Goal: Task Accomplishment & Management: Manage account settings

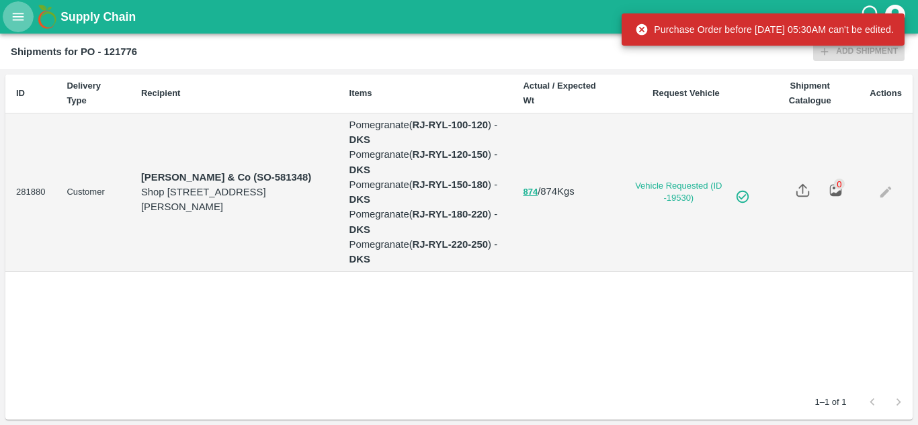
click at [18, 12] on icon "open drawer" at bounding box center [18, 16] width 15 height 15
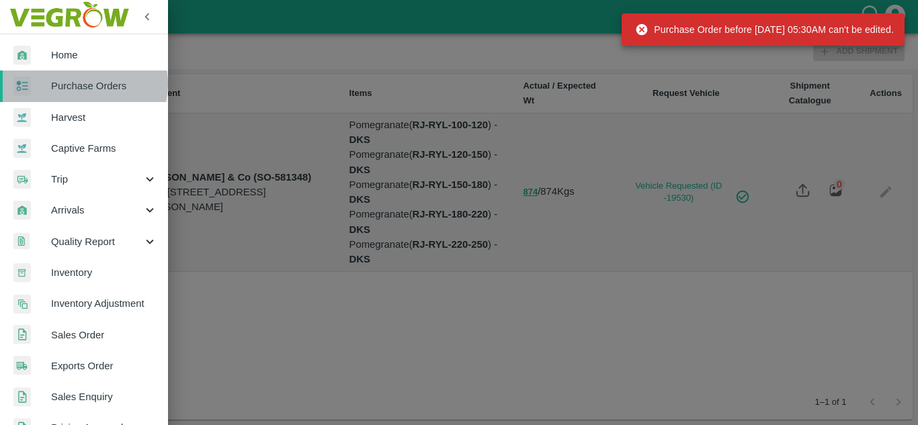
click at [82, 84] on span "Purchase Orders" at bounding box center [104, 86] width 106 height 15
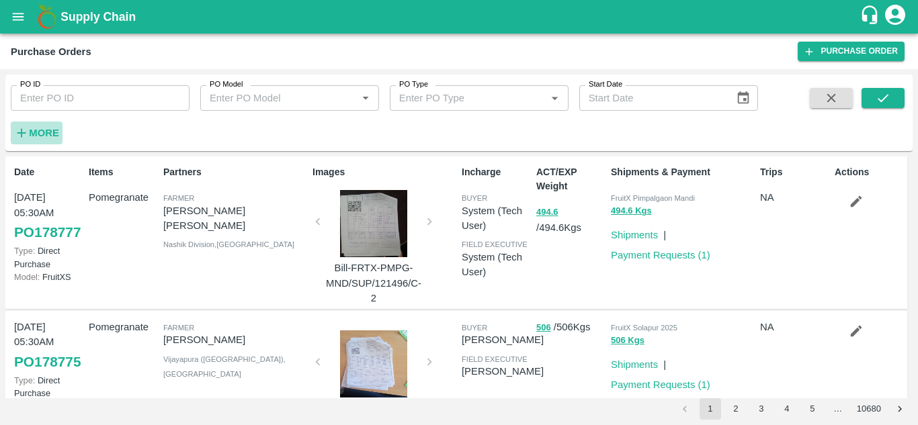
click at [41, 129] on strong "More" at bounding box center [44, 133] width 30 height 11
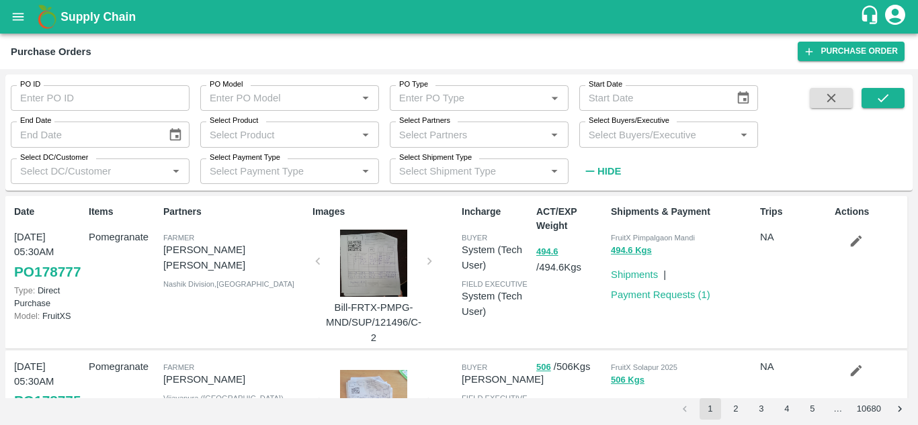
click at [597, 135] on input "Select Buyers/Executive" at bounding box center [657, 134] width 149 height 17
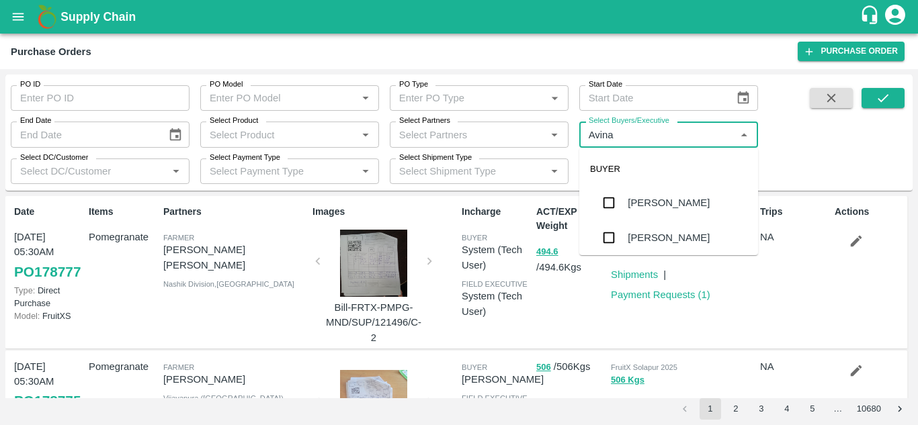
type input "Avinas"
click at [599, 235] on input "checkbox" at bounding box center [608, 237] width 27 height 27
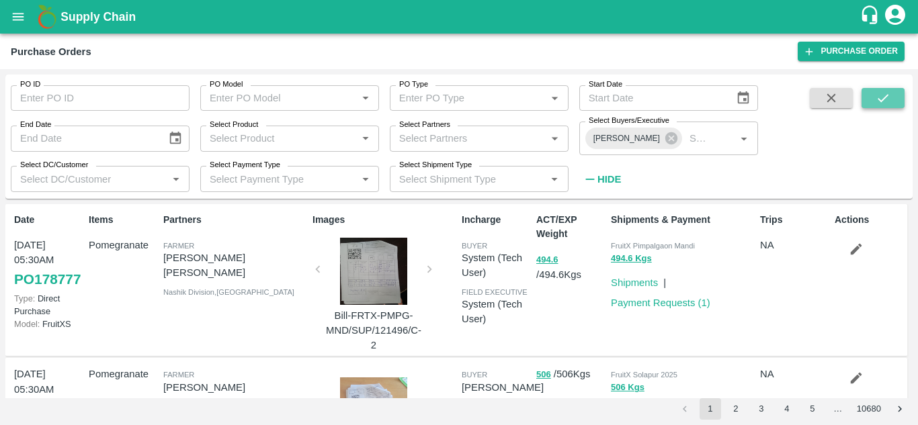
click at [888, 103] on icon "submit" at bounding box center [883, 98] width 15 height 15
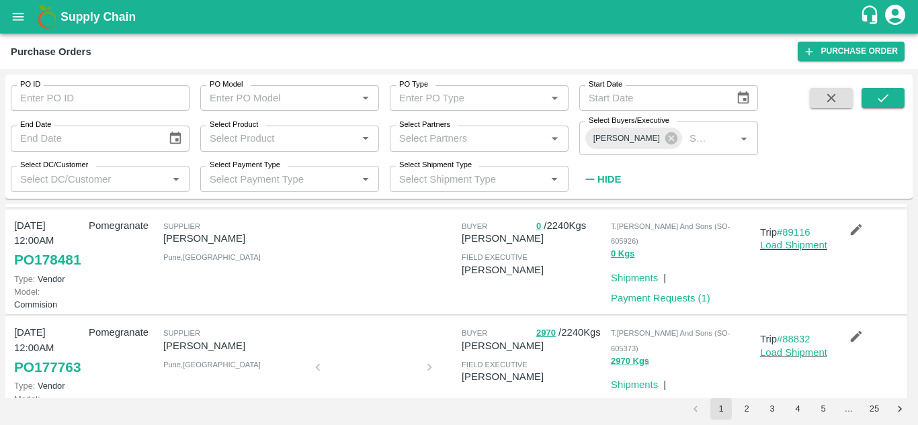
scroll to position [233, 0]
click at [775, 251] on link "Load Shipment" at bounding box center [793, 246] width 67 height 11
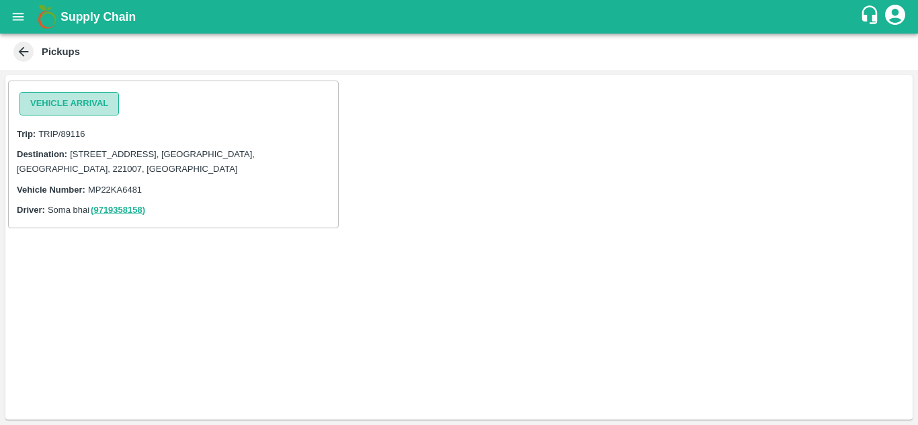
click at [80, 99] on button "Vehicle Arrival" at bounding box center [68, 104] width 99 height 24
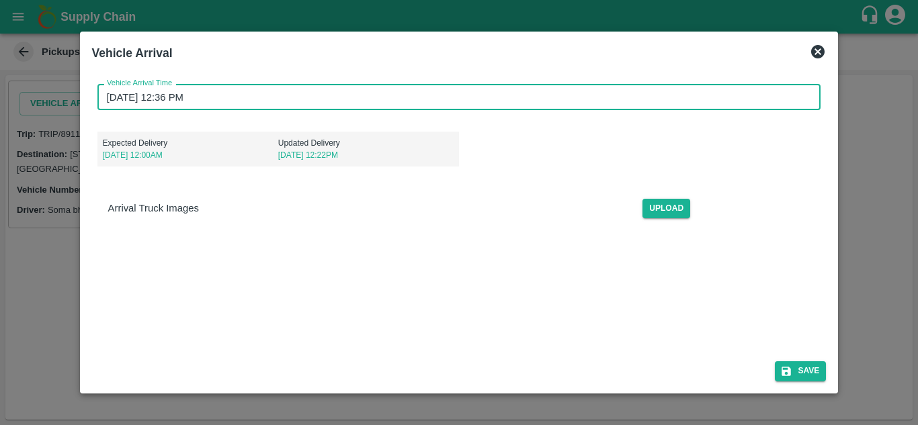
click at [112, 99] on input "29/09/2025 12:36 PM" at bounding box center [454, 97] width 714 height 26
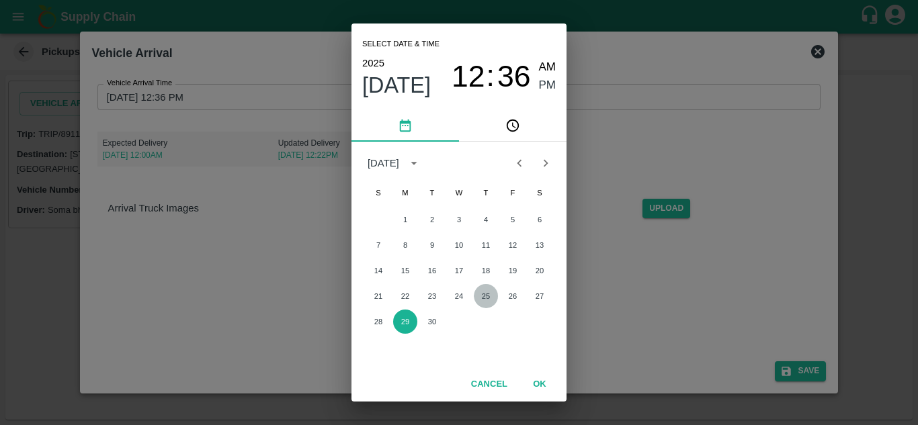
click at [489, 300] on button "25" at bounding box center [486, 296] width 24 height 24
type input "25/09/2025 12:36 PM"
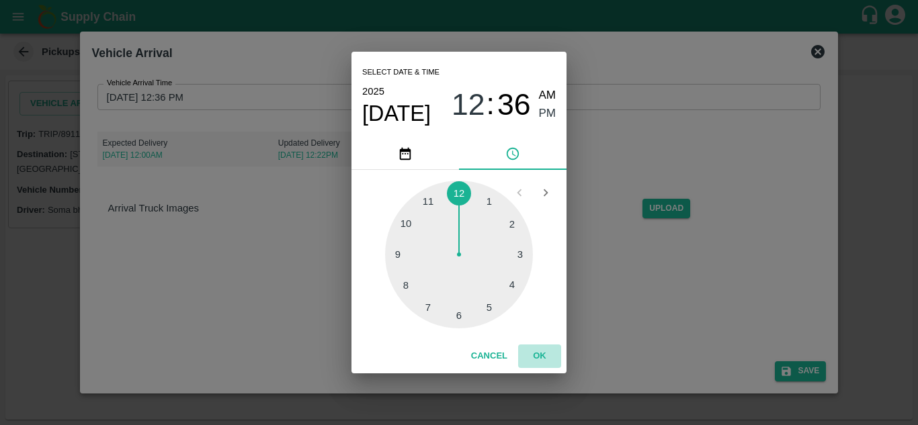
click at [546, 360] on button "OK" at bounding box center [539, 357] width 43 height 24
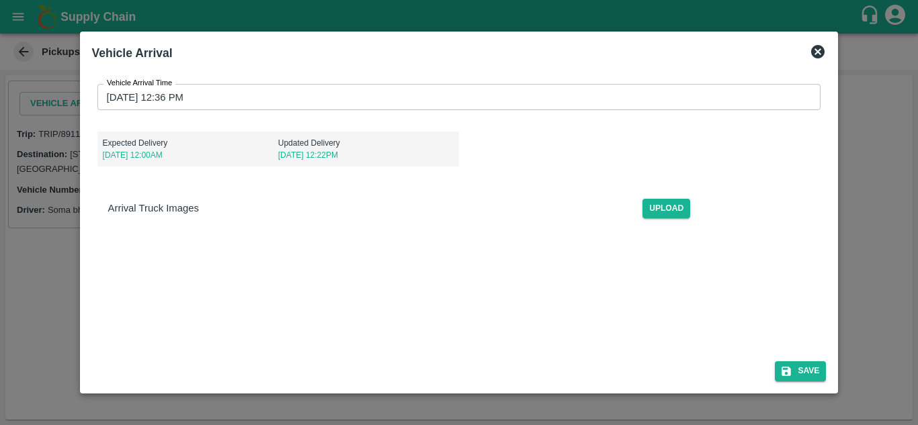
click at [368, 270] on div "Vehicle Arrival Time 25/09/2025 12:36 PM Vehicle Arrival Time Expected Delivery…" at bounding box center [459, 243] width 735 height 340
click at [794, 370] on button "Save" at bounding box center [800, 371] width 51 height 19
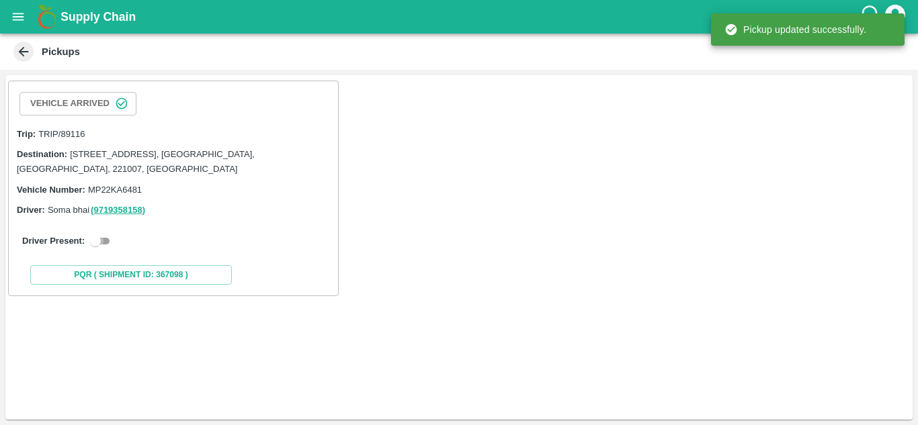
click at [99, 239] on input "checkbox" at bounding box center [95, 241] width 48 height 16
checkbox input "true"
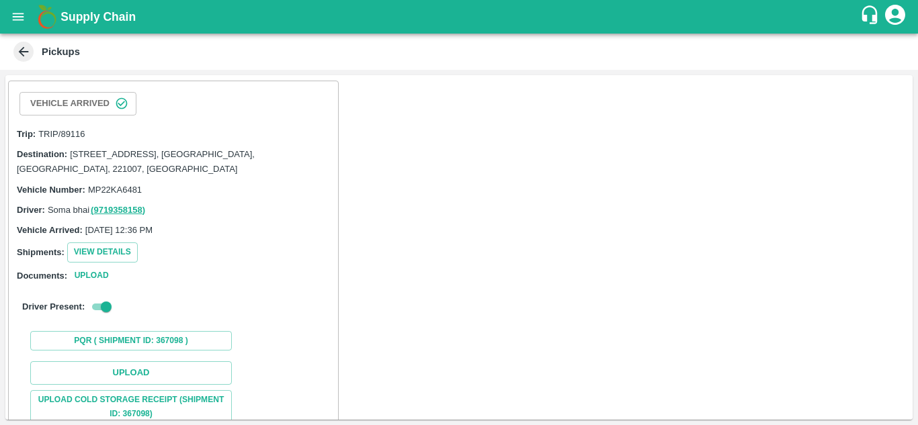
scroll to position [153, 0]
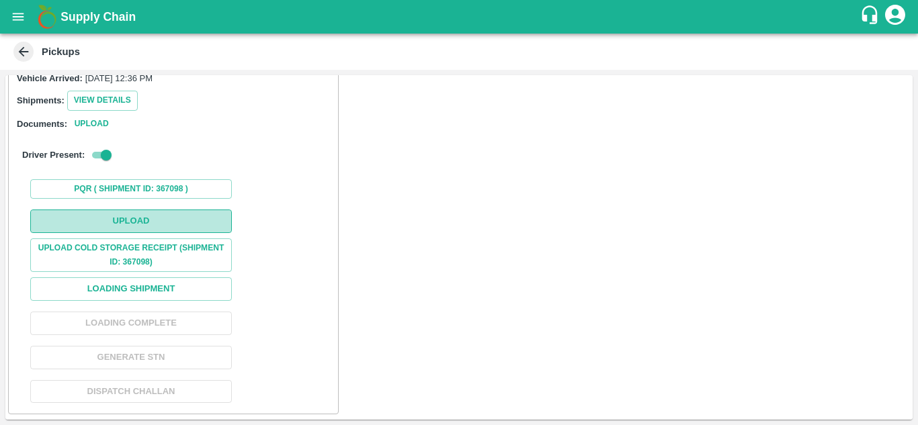
click at [139, 216] on button "Upload" at bounding box center [131, 222] width 202 height 24
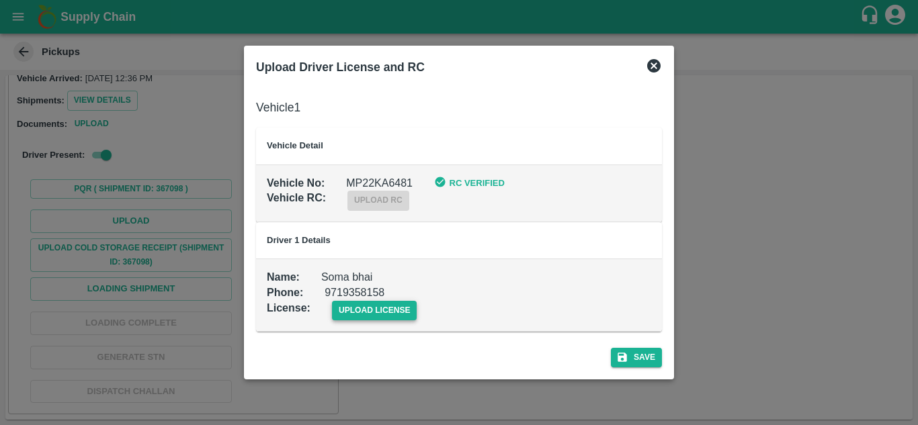
click at [367, 307] on span "upload license" at bounding box center [374, 310] width 85 height 19
click at [0, 0] on input "upload license" at bounding box center [0, 0] width 0 height 0
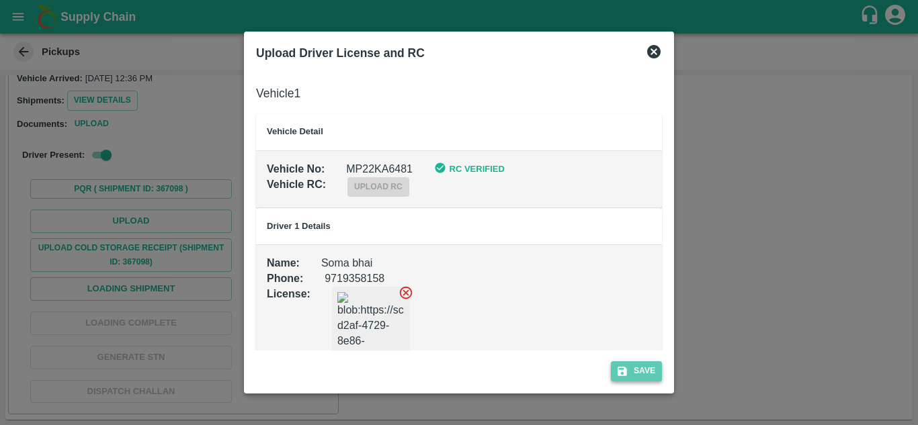
click at [643, 375] on button "Save" at bounding box center [636, 371] width 51 height 19
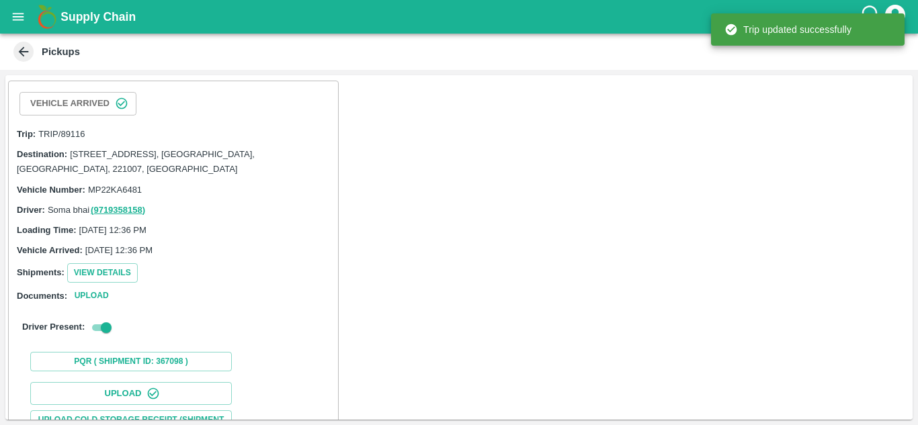
scroll to position [207, 0]
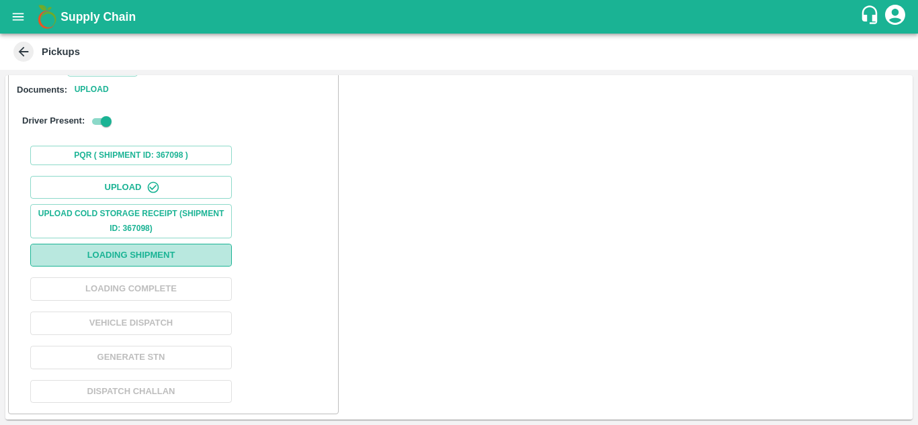
click at [117, 256] on button "Loading Shipment" at bounding box center [131, 256] width 202 height 24
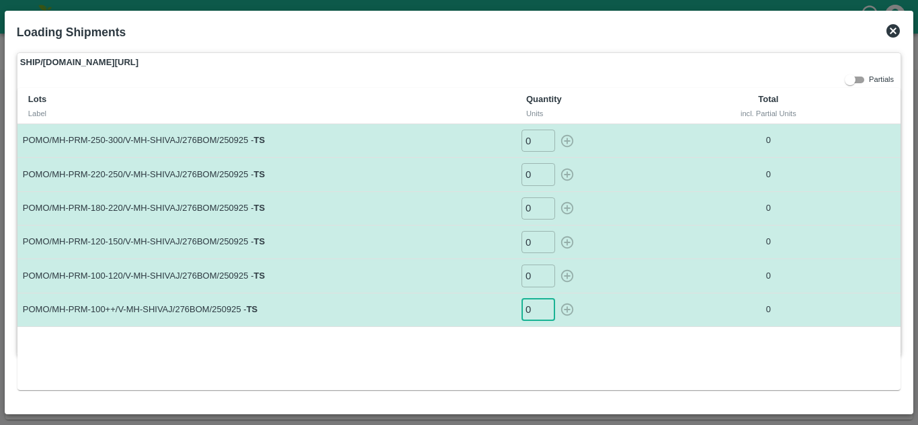
click at [532, 312] on input "0" at bounding box center [538, 310] width 34 height 22
type input "4"
click at [535, 281] on input "0" at bounding box center [538, 276] width 34 height 22
type input "23"
click at [530, 245] on input "0" at bounding box center [538, 242] width 34 height 22
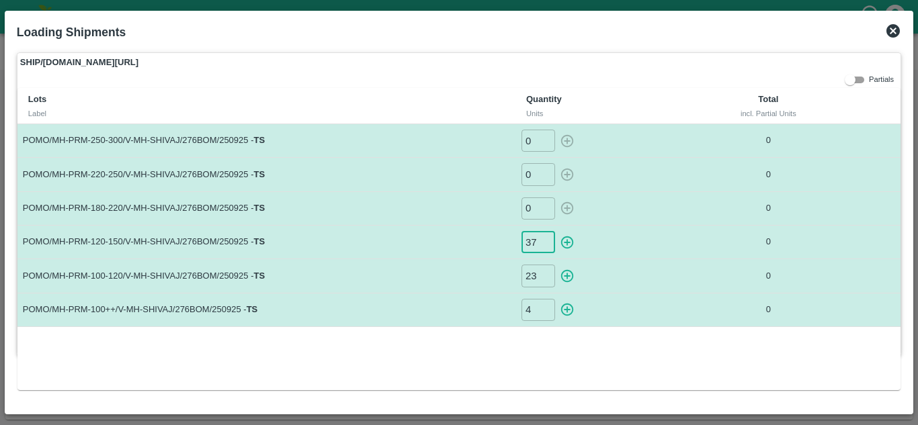
type input "37"
click at [532, 208] on input "0" at bounding box center [538, 209] width 34 height 22
type input "57"
click at [535, 175] on input "0" at bounding box center [538, 174] width 34 height 22
type input "68"
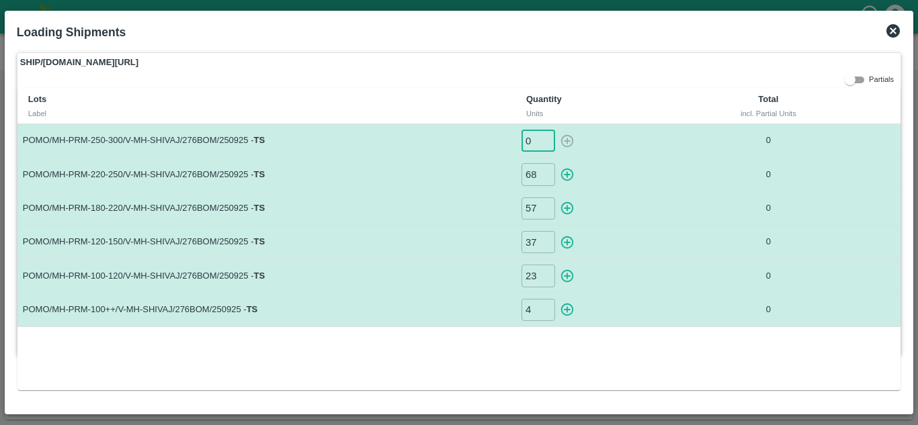
click at [532, 136] on input "0" at bounding box center [538, 141] width 34 height 22
type input "34"
click at [566, 316] on icon "button" at bounding box center [567, 310] width 13 height 13
type input "0"
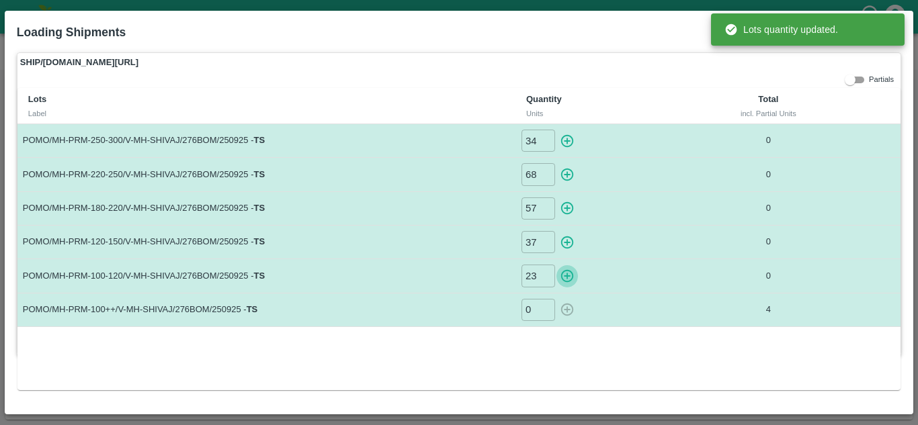
click at [569, 281] on icon "button" at bounding box center [567, 276] width 15 height 15
type input "0"
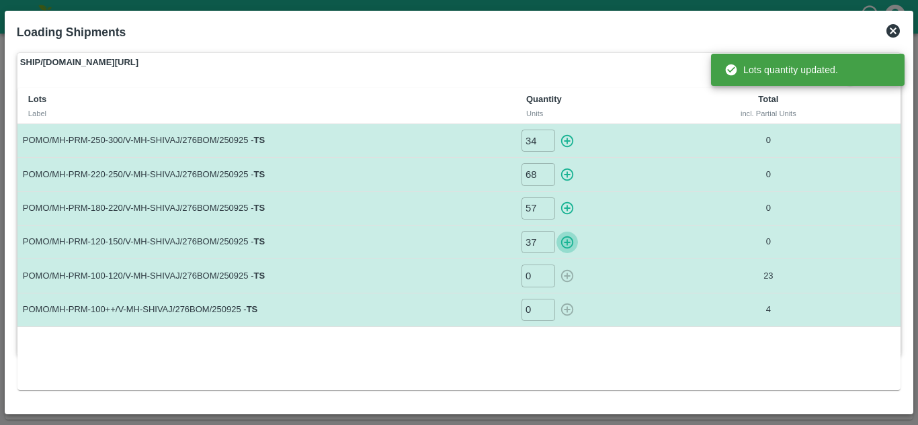
click at [569, 247] on icon "button" at bounding box center [567, 242] width 15 height 15
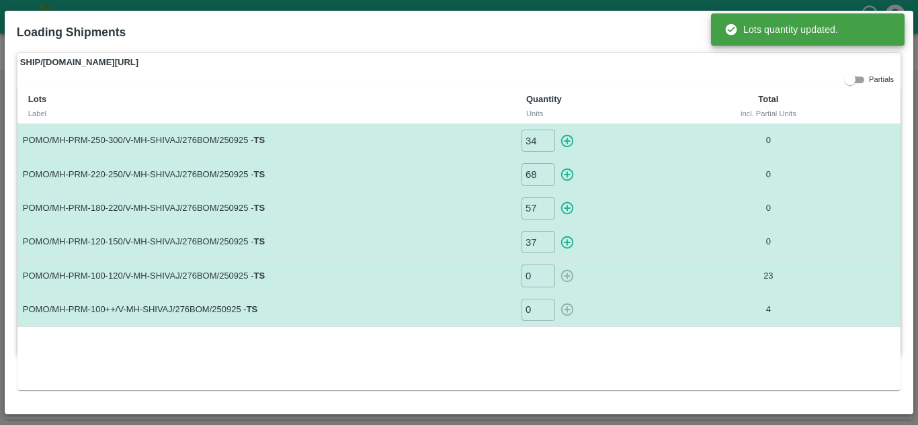
type input "0"
click at [568, 215] on icon "button" at bounding box center [567, 208] width 15 height 15
type input "0"
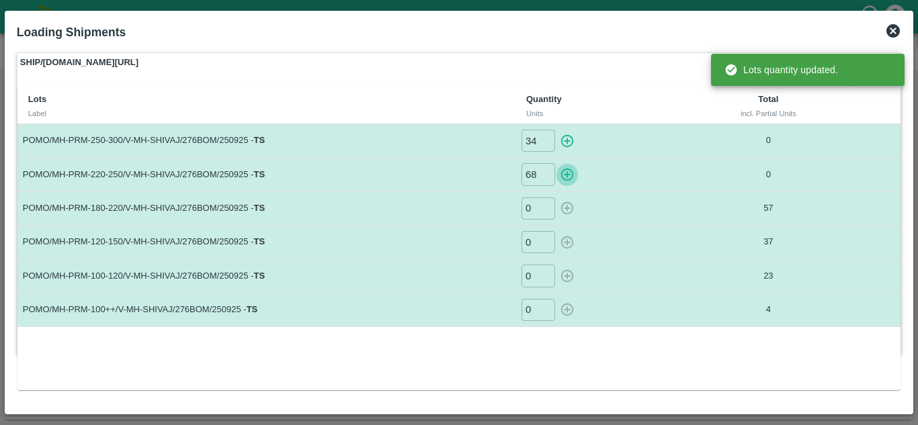
click at [565, 173] on icon "button" at bounding box center [567, 174] width 15 height 15
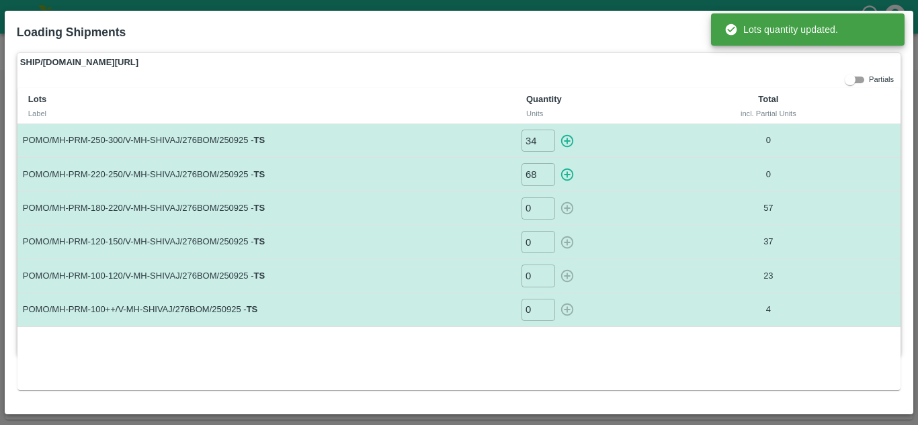
type input "0"
click at [564, 135] on icon "button" at bounding box center [567, 141] width 15 height 15
type input "0"
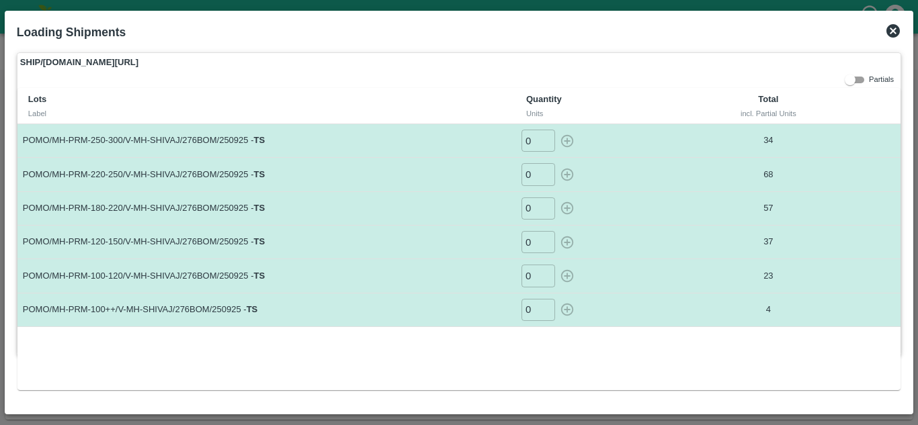
click at [894, 32] on icon at bounding box center [893, 31] width 16 height 16
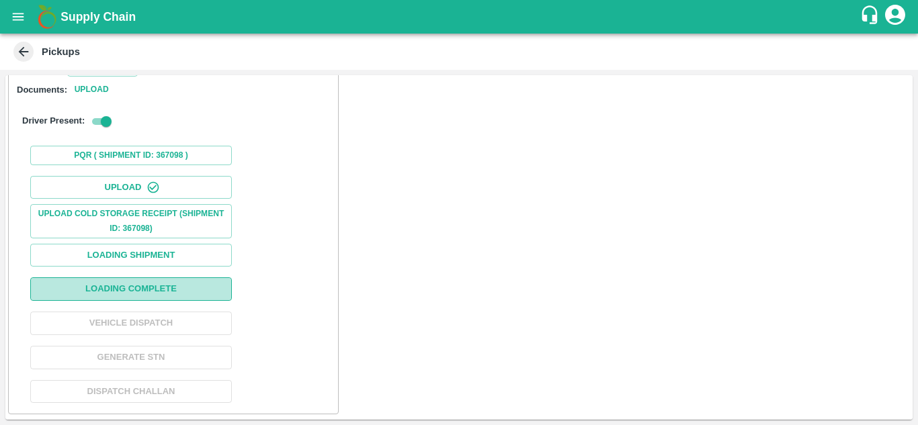
click at [161, 290] on button "Loading Complete" at bounding box center [131, 290] width 202 height 24
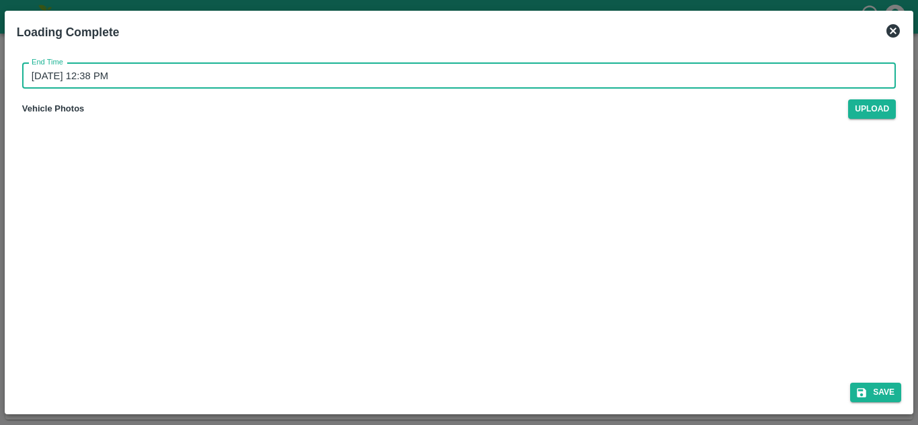
click at [38, 75] on input "29/09/2025 12:38 PM" at bounding box center [454, 76] width 864 height 26
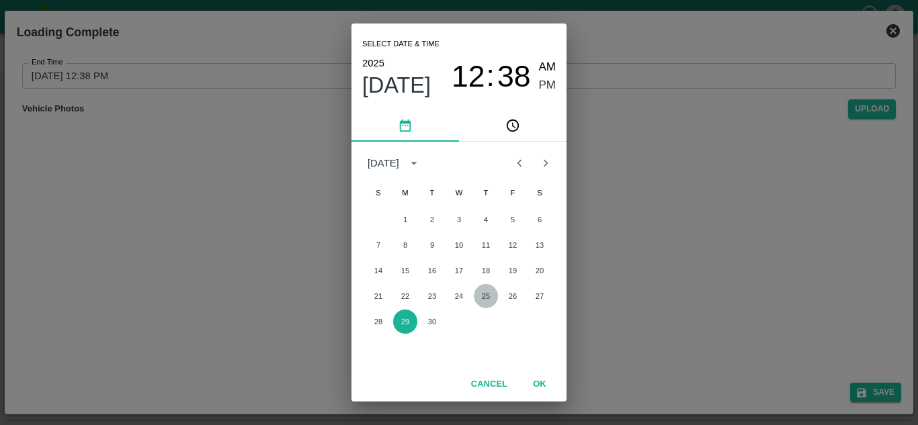
click at [482, 300] on button "25" at bounding box center [486, 296] width 24 height 24
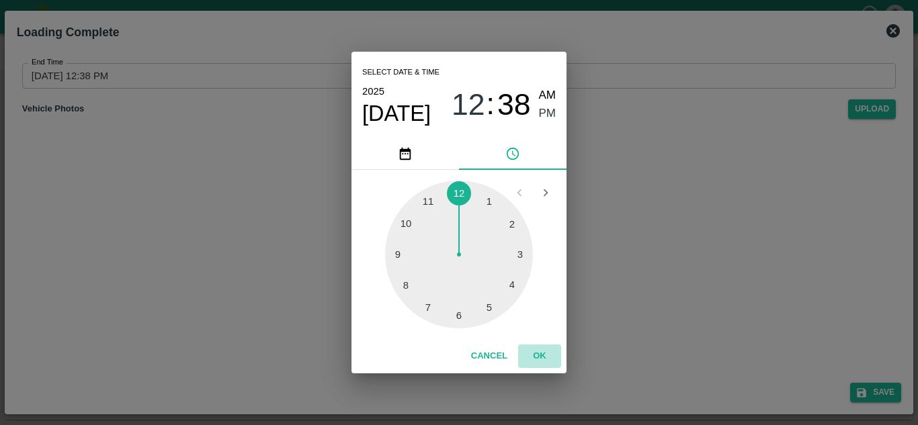
click at [544, 352] on button "OK" at bounding box center [539, 357] width 43 height 24
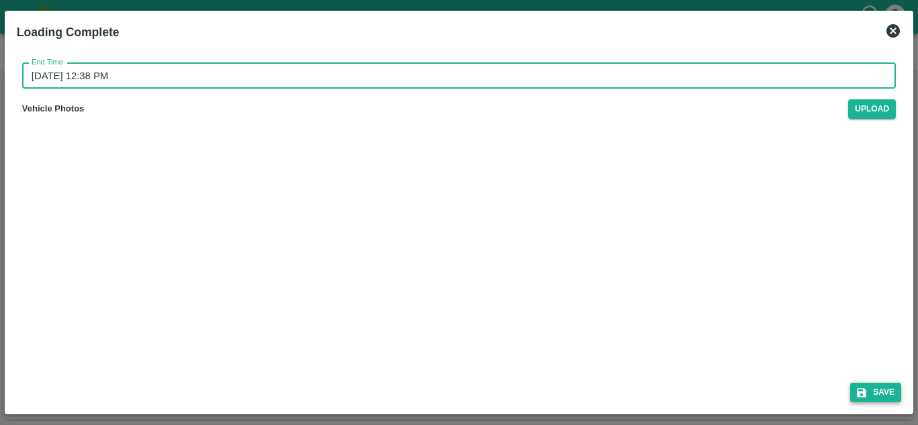
click at [882, 398] on button "Save" at bounding box center [875, 392] width 51 height 19
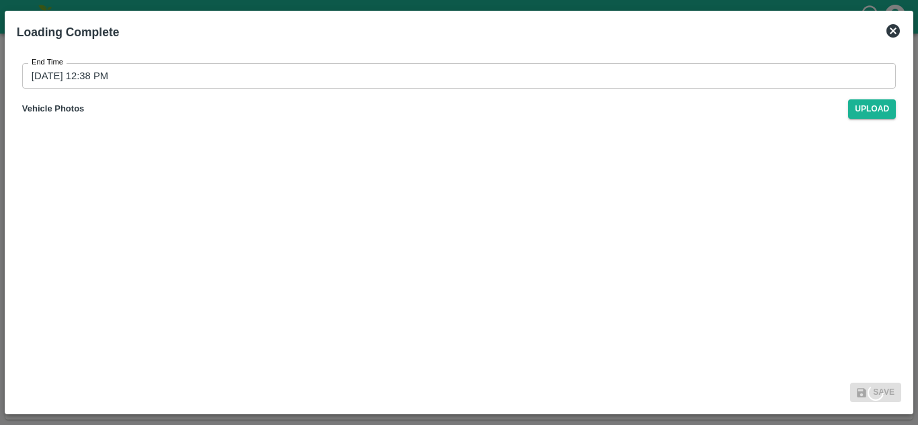
type input "29/09/2025 12:38 PM"
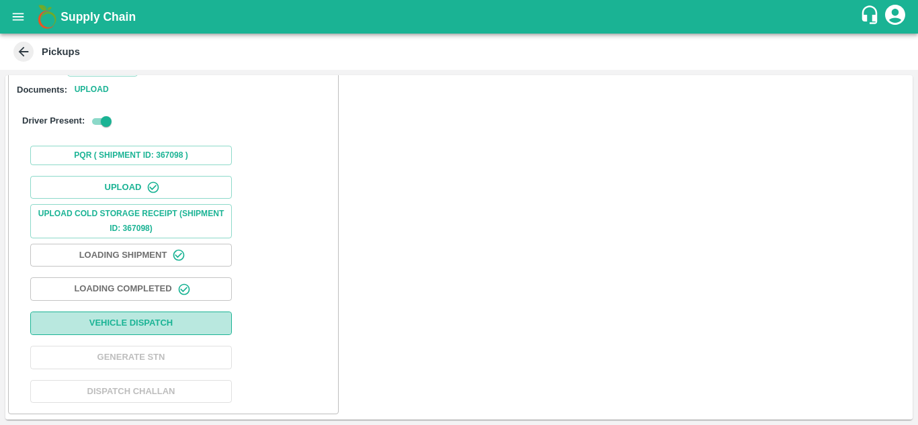
click at [153, 322] on button "Vehicle Dispatch" at bounding box center [131, 324] width 202 height 24
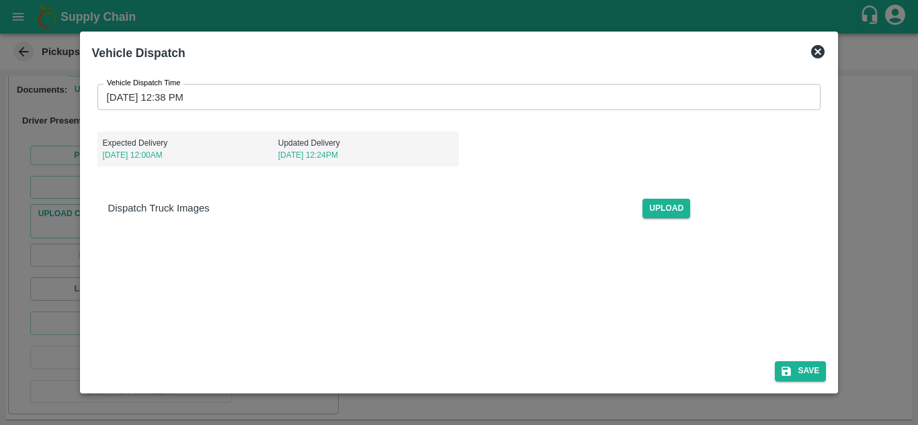
click at [117, 92] on input "29/09/2025 12:38 PM" at bounding box center [454, 97] width 714 height 26
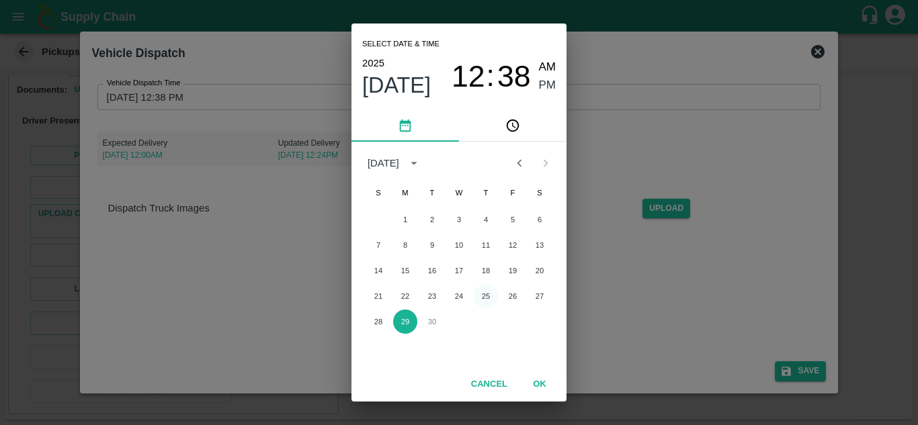
click at [491, 295] on button "25" at bounding box center [486, 296] width 24 height 24
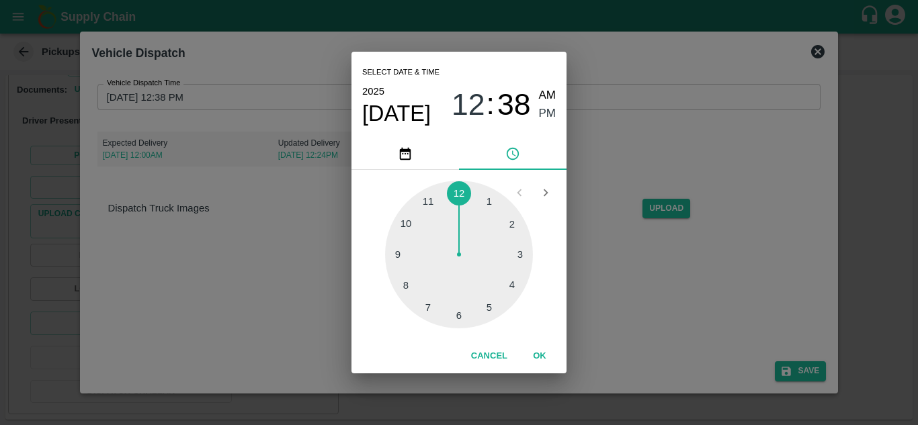
click at [424, 206] on div at bounding box center [459, 255] width 148 height 148
type input "25/09/2025 11:38 PM"
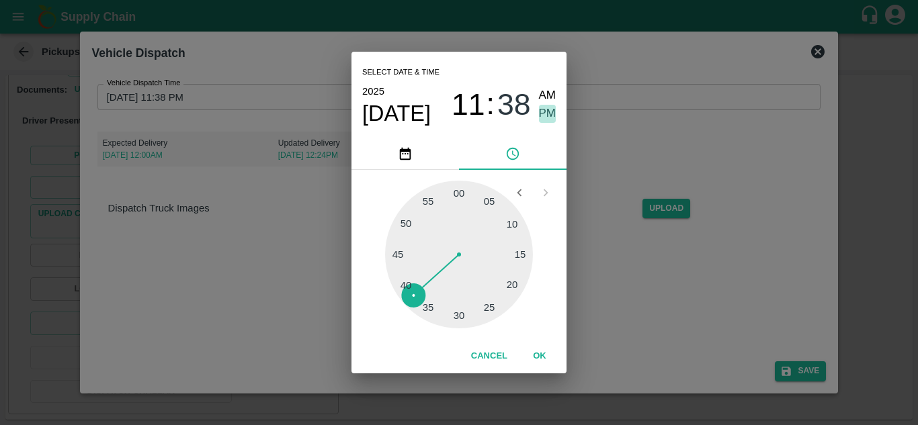
click at [541, 114] on span "PM" at bounding box center [547, 114] width 17 height 18
click at [530, 351] on button "OK" at bounding box center [539, 357] width 43 height 24
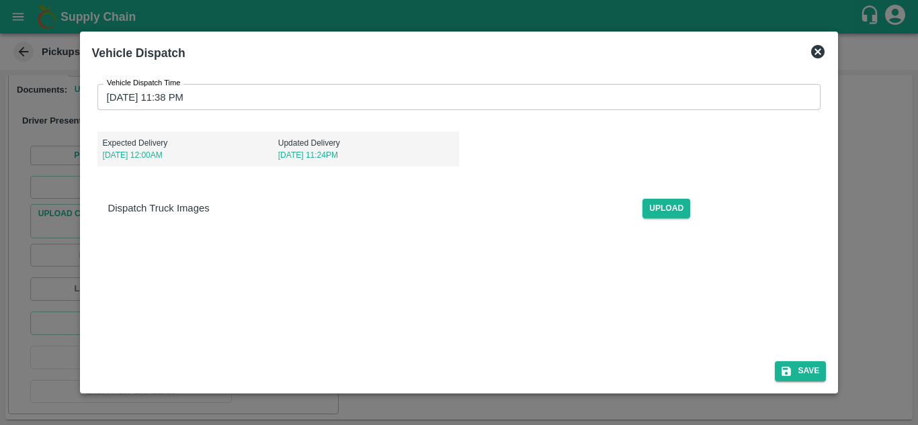
click at [483, 282] on div "Vehicle Dispatch Time 25/09/2025 11:38 PM Vehicle Dispatch Time Expected Delive…" at bounding box center [459, 243] width 735 height 340
click at [794, 363] on button "Save" at bounding box center [800, 371] width 51 height 19
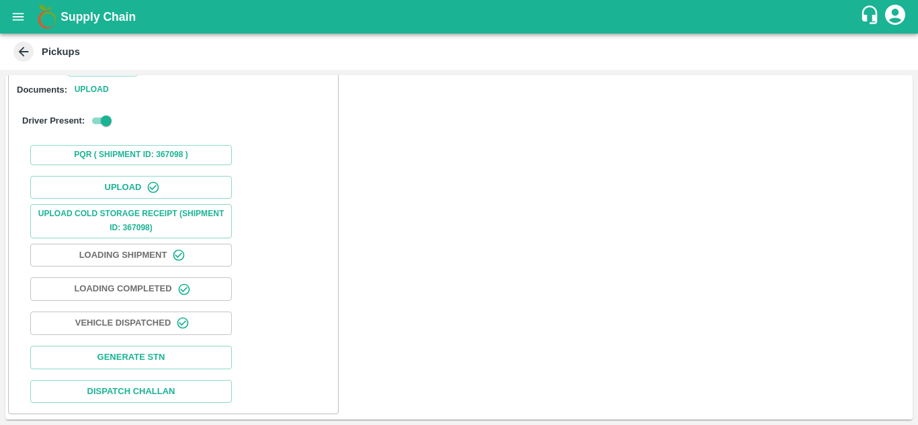
scroll to position [0, 0]
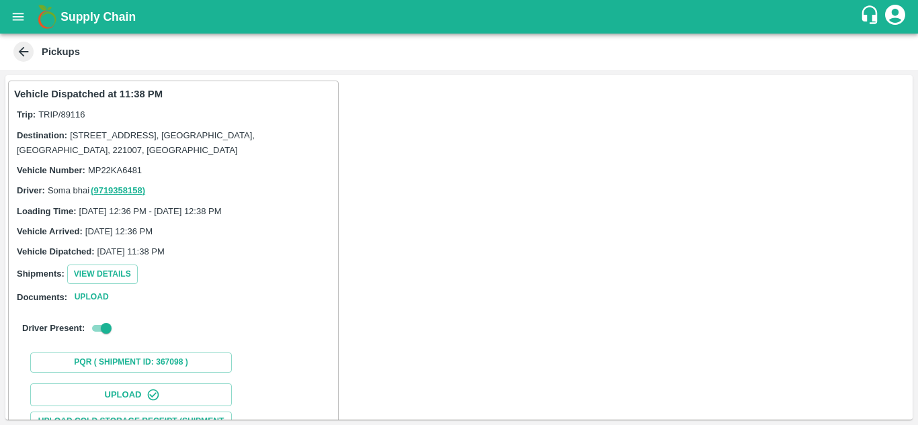
click at [22, 52] on icon at bounding box center [23, 51] width 15 height 15
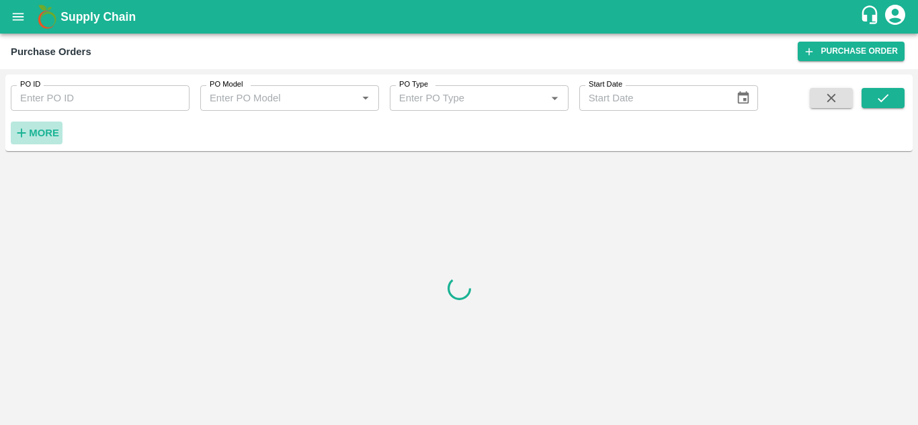
click at [38, 124] on h6 "More" at bounding box center [44, 132] width 30 height 17
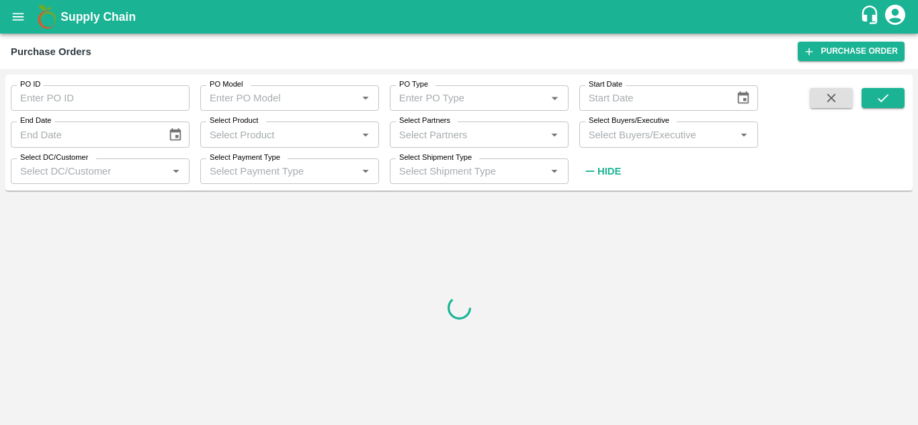
click at [626, 137] on input "Select Buyers/Executive" at bounding box center [657, 134] width 149 height 17
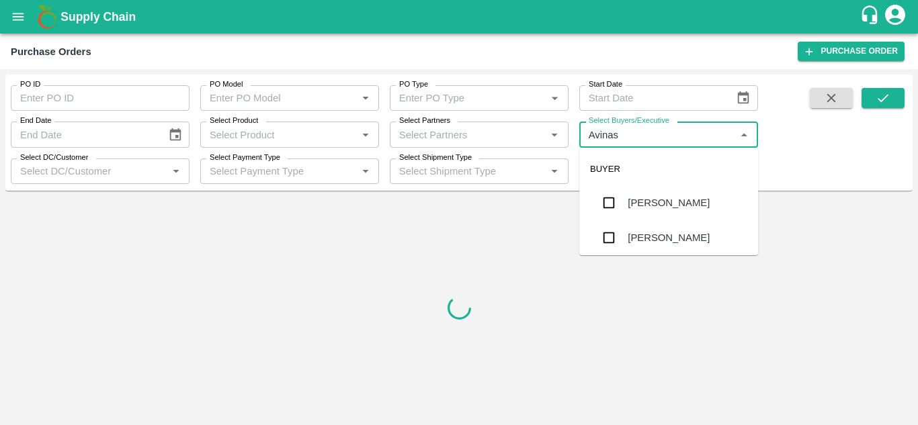
type input "Avinash"
click at [610, 231] on input "checkbox" at bounding box center [608, 237] width 27 height 27
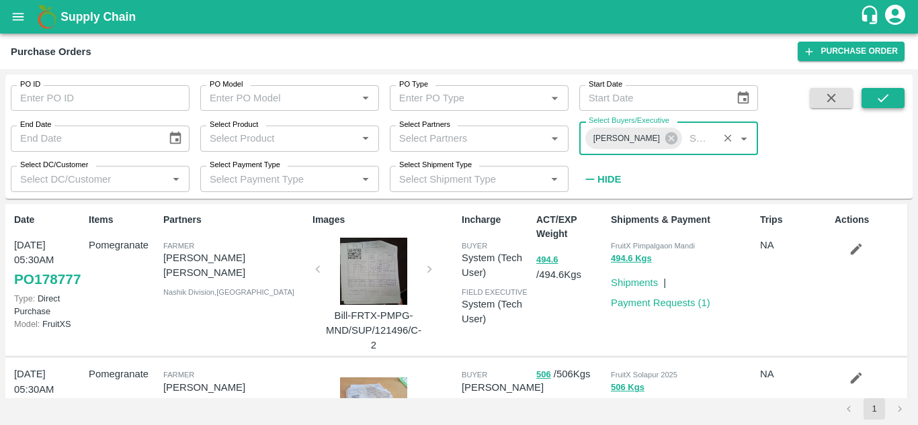
click at [882, 97] on icon "submit" at bounding box center [883, 98] width 15 height 15
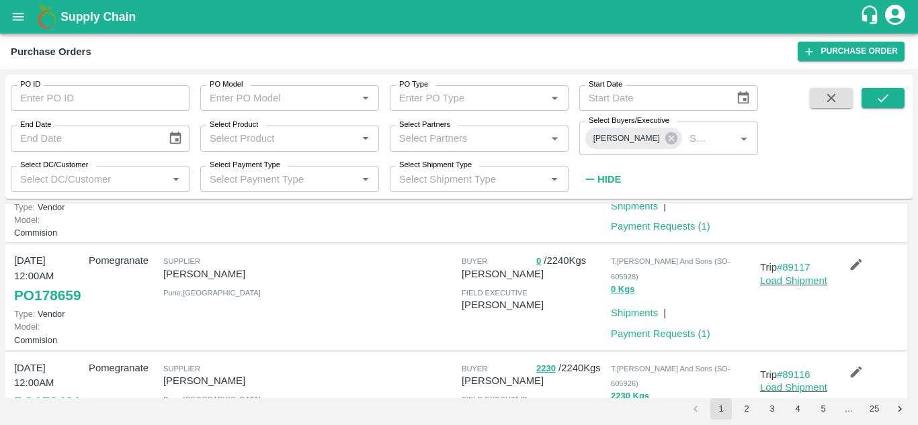
scroll to position [92, 0]
click at [790, 286] on link "Load Shipment" at bounding box center [793, 280] width 67 height 11
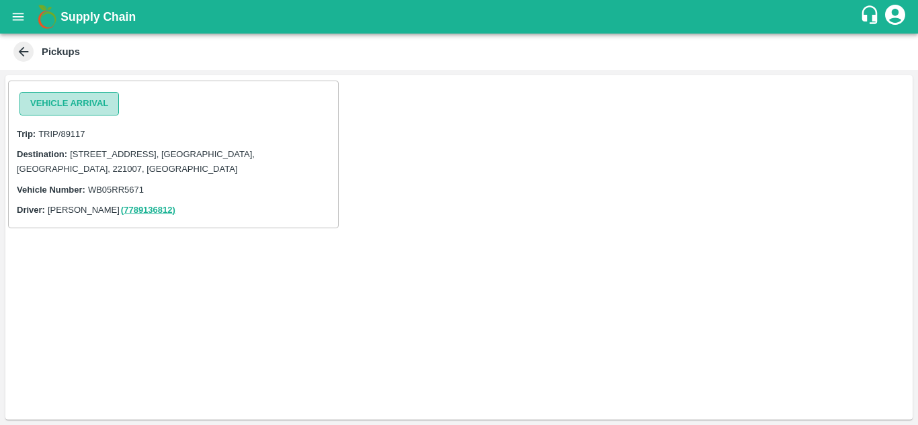
click at [68, 106] on button "Vehicle Arrival" at bounding box center [68, 104] width 99 height 24
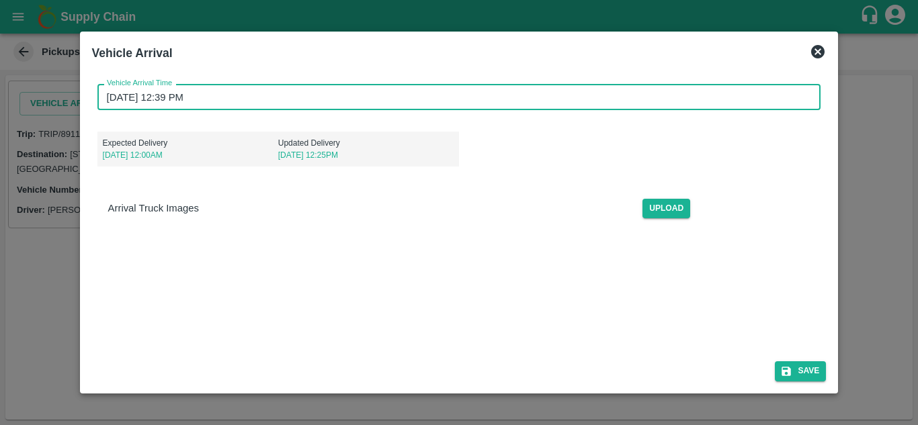
click at [112, 100] on input "[DATE] 12:39 PM" at bounding box center [454, 97] width 714 height 26
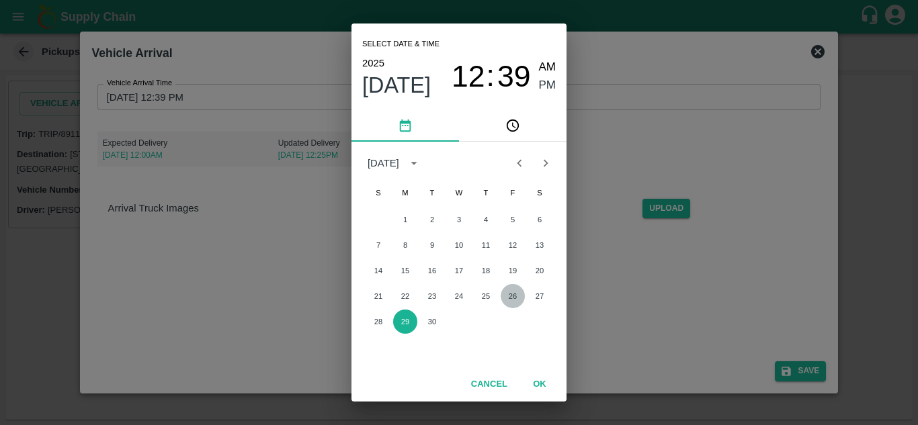
click at [515, 294] on button "26" at bounding box center [513, 296] width 24 height 24
type input "26/09/2025 12:39 PM"
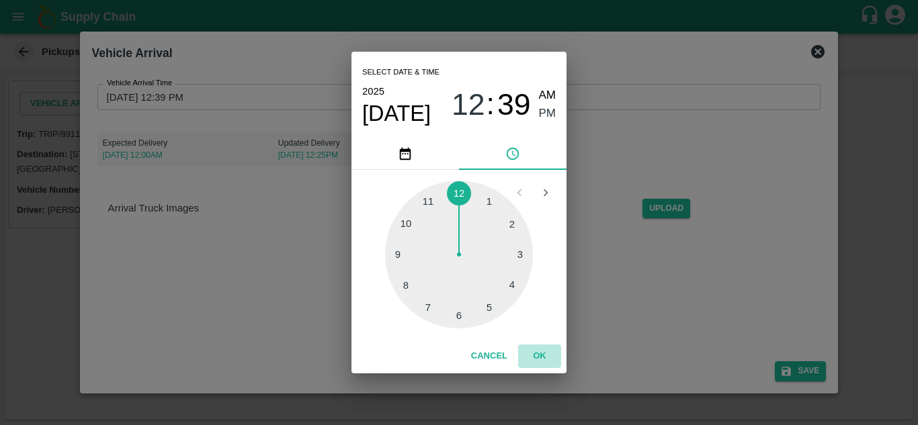
click at [542, 358] on button "OK" at bounding box center [539, 357] width 43 height 24
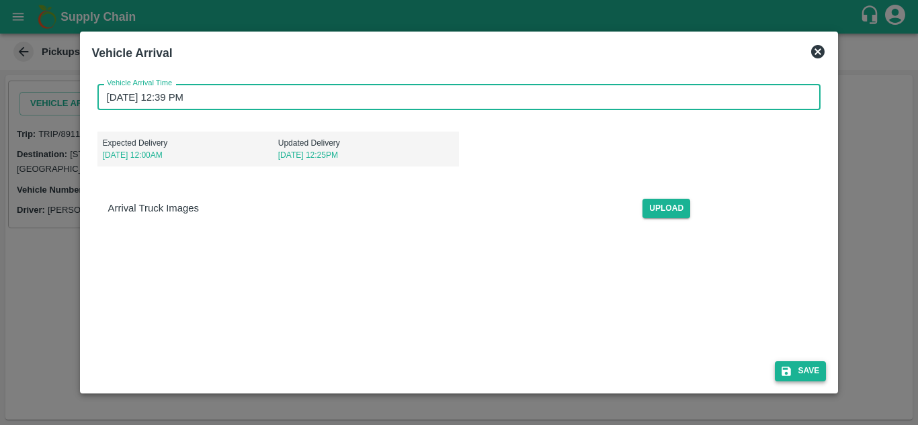
click at [802, 376] on button "Save" at bounding box center [800, 371] width 51 height 19
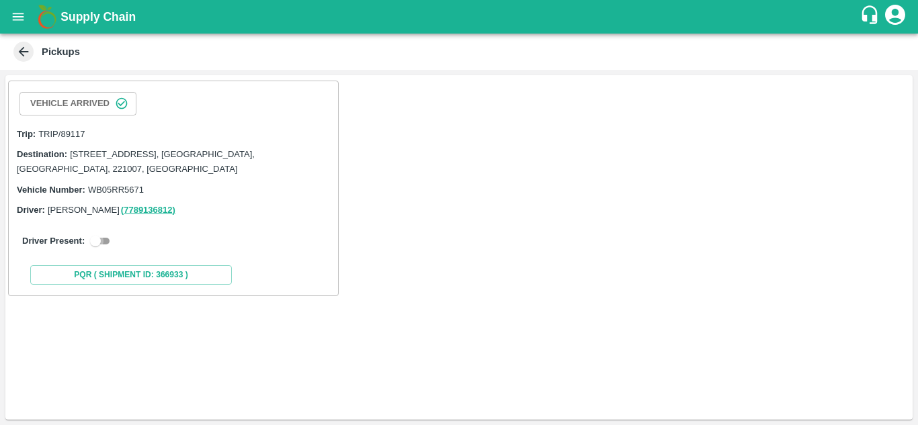
click at [104, 247] on input "checkbox" at bounding box center [95, 241] width 48 height 16
checkbox input "true"
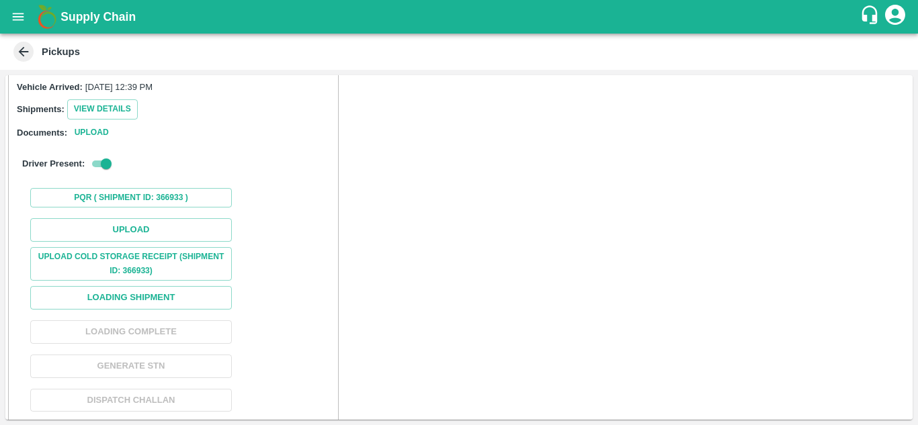
scroll to position [145, 0]
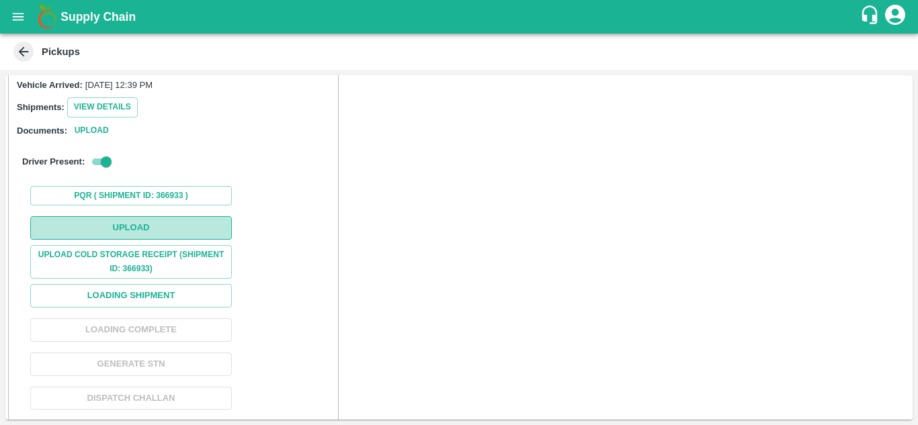
click at [142, 236] on button "Upload" at bounding box center [131, 228] width 202 height 24
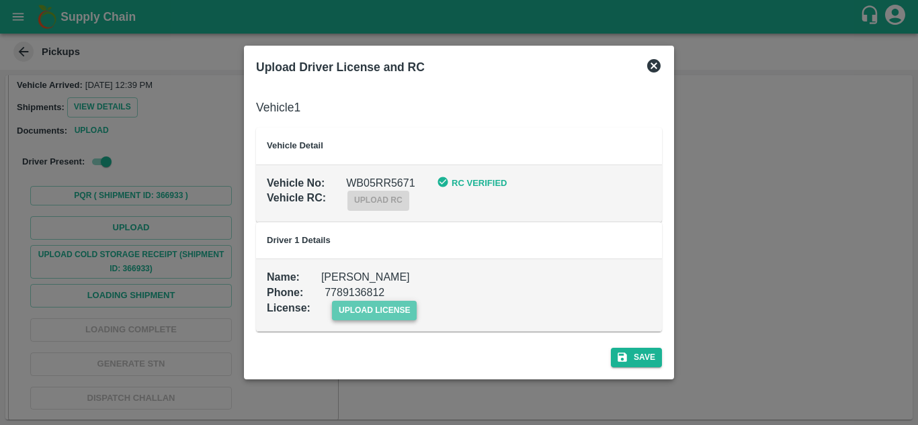
click at [360, 311] on span "upload license" at bounding box center [374, 310] width 85 height 19
click at [0, 0] on input "upload license" at bounding box center [0, 0] width 0 height 0
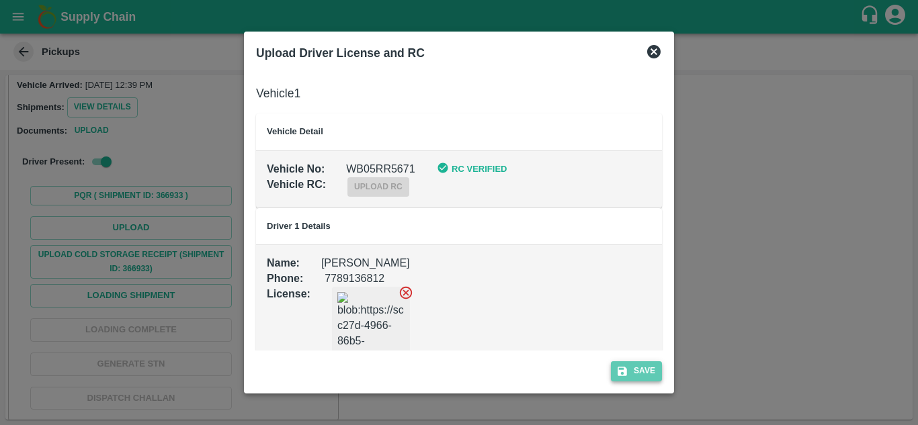
click at [638, 371] on button "Save" at bounding box center [636, 371] width 51 height 19
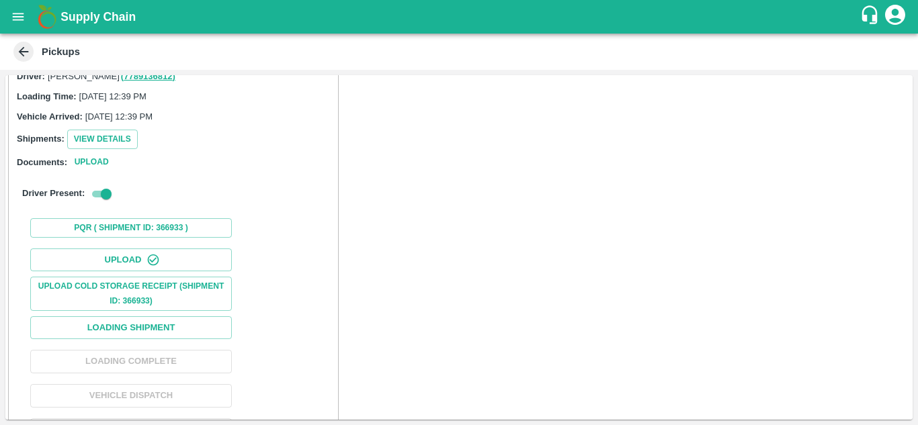
scroll to position [207, 0]
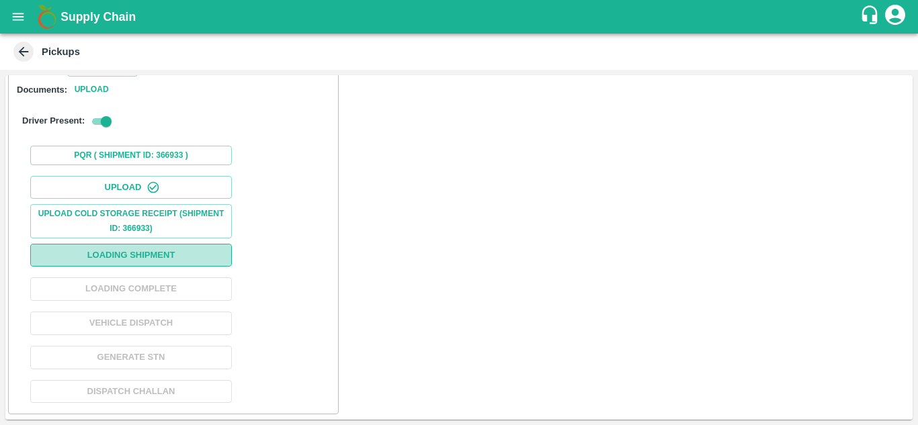
click at [149, 255] on button "Loading Shipment" at bounding box center [131, 256] width 202 height 24
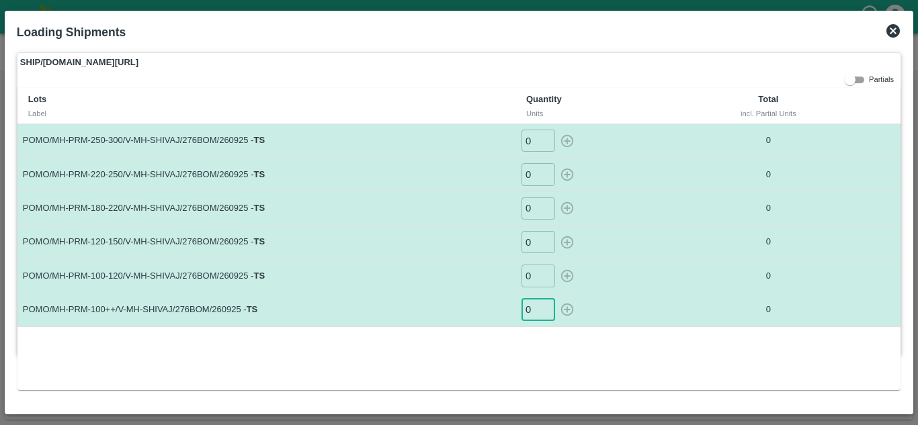
click at [531, 314] on input "0" at bounding box center [538, 310] width 34 height 22
type input "13"
click at [534, 269] on input "0" at bounding box center [538, 276] width 34 height 22
type input "27"
click at [532, 245] on input "0" at bounding box center [538, 242] width 34 height 22
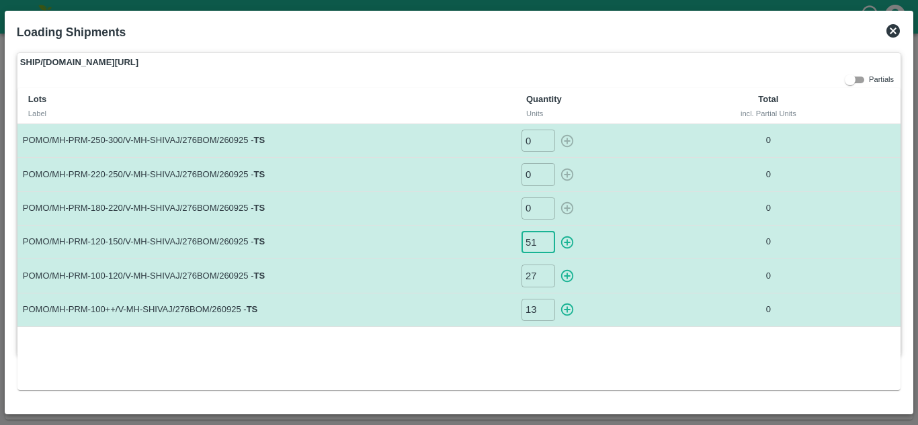
type input "51"
click at [534, 206] on input "0" at bounding box center [538, 209] width 34 height 22
type input "44"
click at [534, 178] on input "0" at bounding box center [538, 174] width 34 height 22
type input "28"
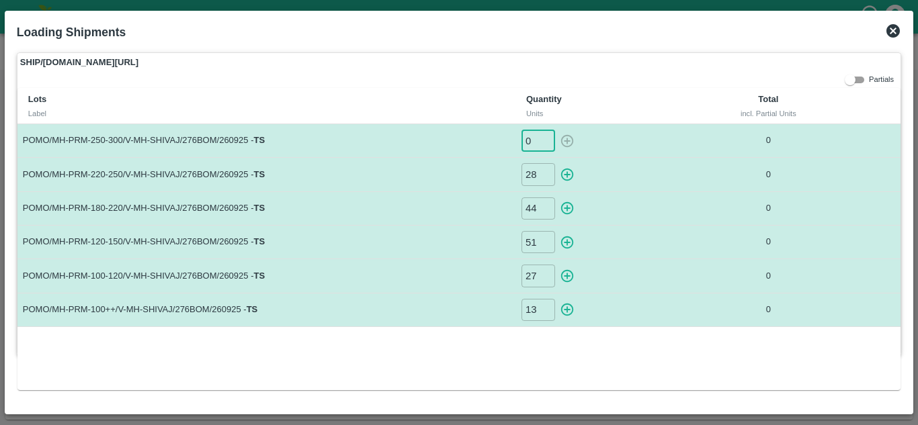
click at [535, 144] on input "0" at bounding box center [538, 141] width 34 height 22
type input "18"
click at [566, 303] on icon "button" at bounding box center [567, 309] width 15 height 15
type input "0"
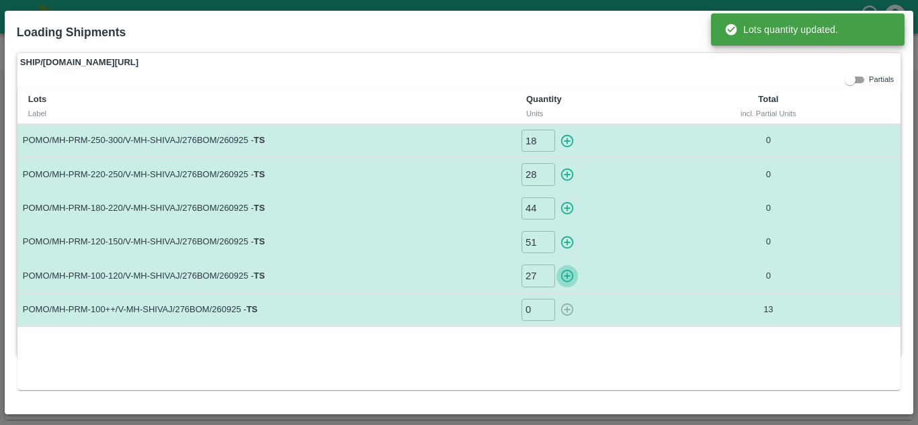
click at [569, 278] on icon "button" at bounding box center [567, 276] width 15 height 15
type input "0"
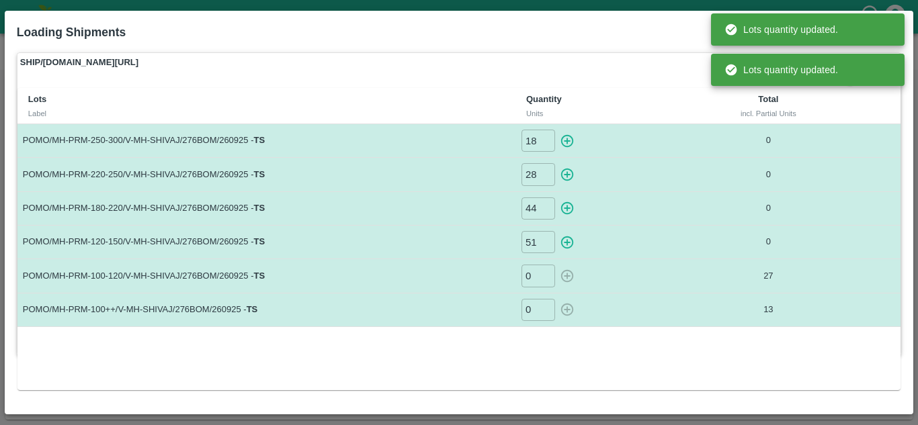
click at [571, 241] on icon "button" at bounding box center [567, 242] width 15 height 15
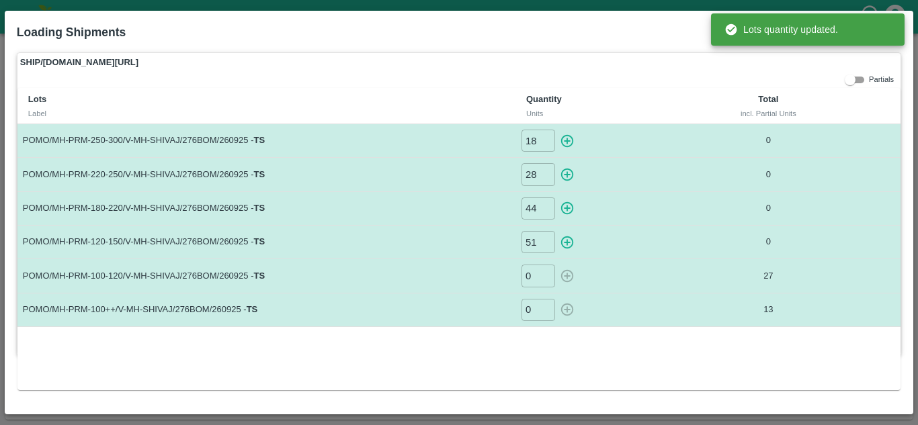
type input "0"
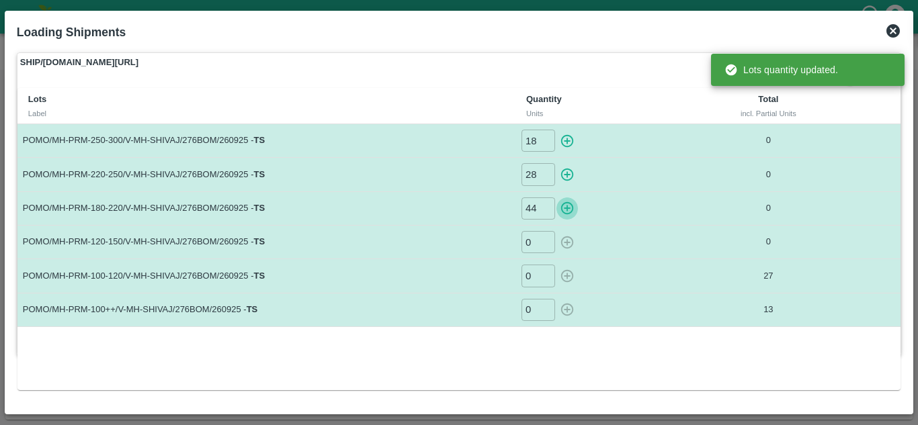
click at [568, 205] on icon "button" at bounding box center [567, 208] width 15 height 15
type input "0"
click at [565, 176] on icon "button" at bounding box center [567, 174] width 15 height 15
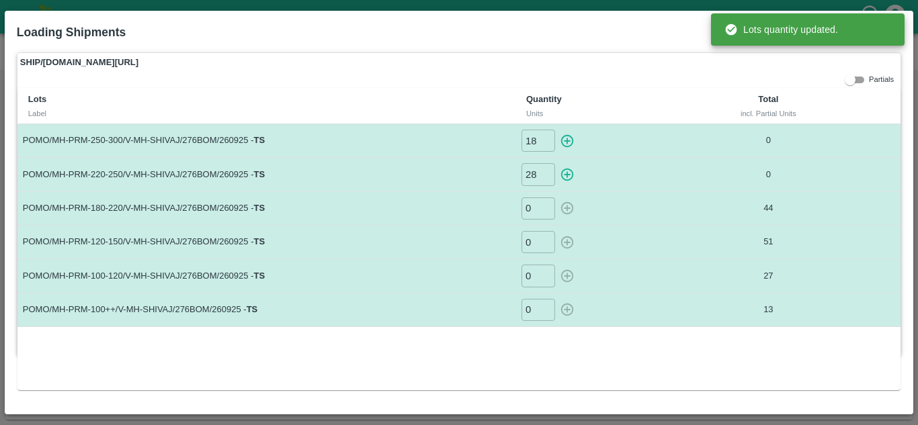
type input "0"
click at [571, 140] on icon "button" at bounding box center [567, 141] width 15 height 15
type input "0"
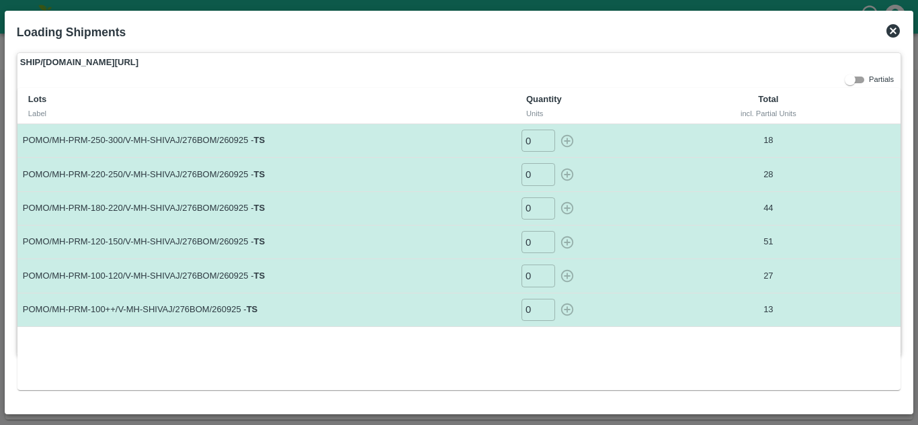
click at [890, 31] on icon at bounding box center [892, 30] width 13 height 13
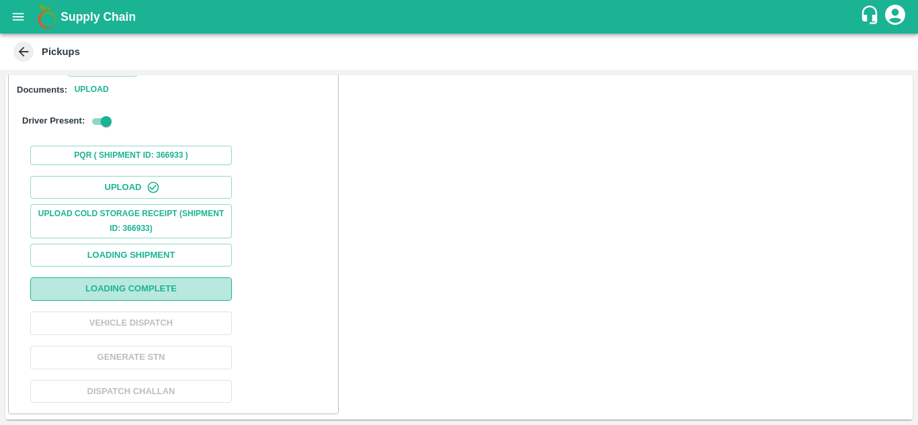
click at [168, 289] on button "Loading Complete" at bounding box center [131, 290] width 202 height 24
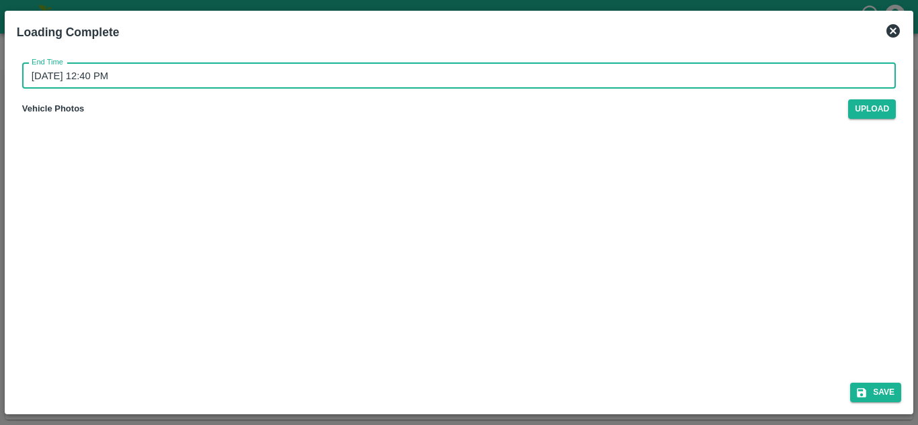
click at [40, 78] on input "29/09/2025 12:40 PM" at bounding box center [454, 76] width 864 height 26
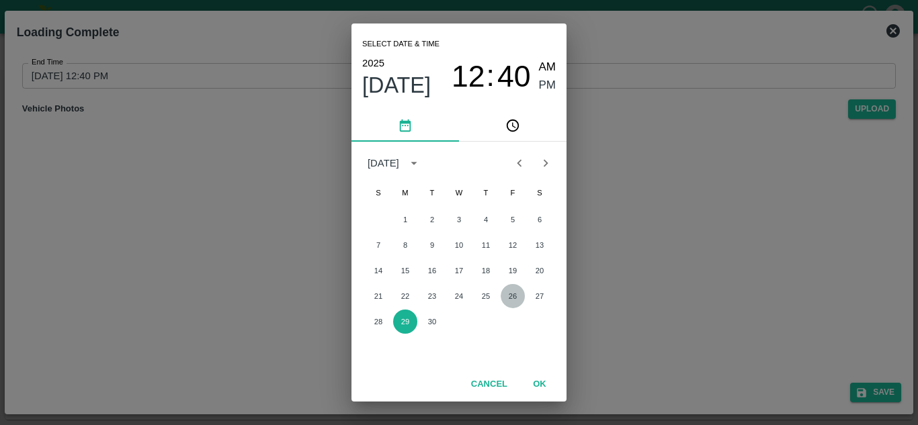
click at [515, 296] on button "26" at bounding box center [513, 296] width 24 height 24
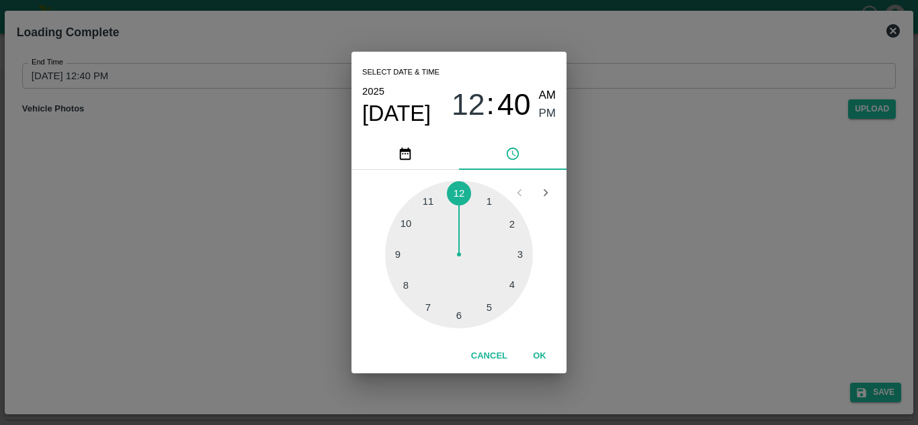
click at [402, 220] on div at bounding box center [459, 255] width 148 height 148
click at [546, 112] on span "PM" at bounding box center [547, 114] width 17 height 18
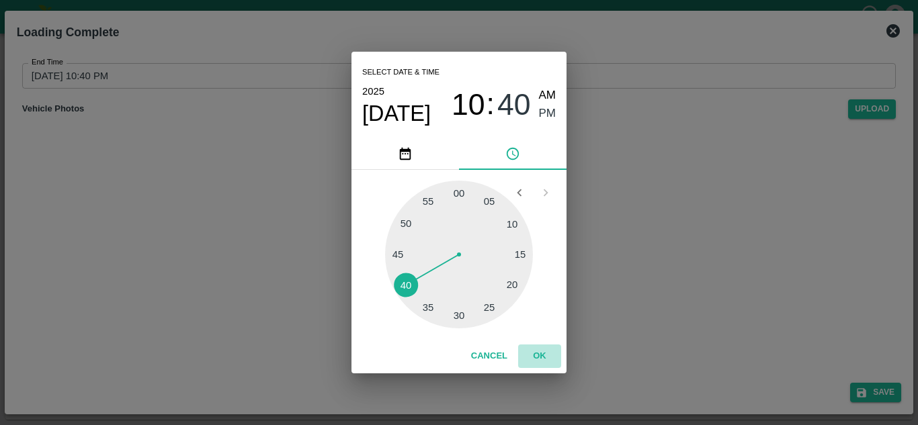
click at [532, 355] on button "OK" at bounding box center [539, 357] width 43 height 24
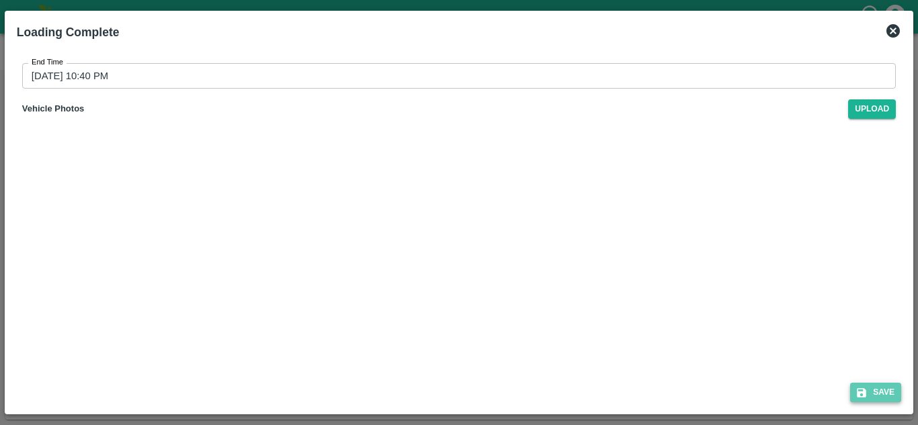
click at [878, 396] on button "Save" at bounding box center [875, 392] width 51 height 19
type input "29/09/2025 12:41 PM"
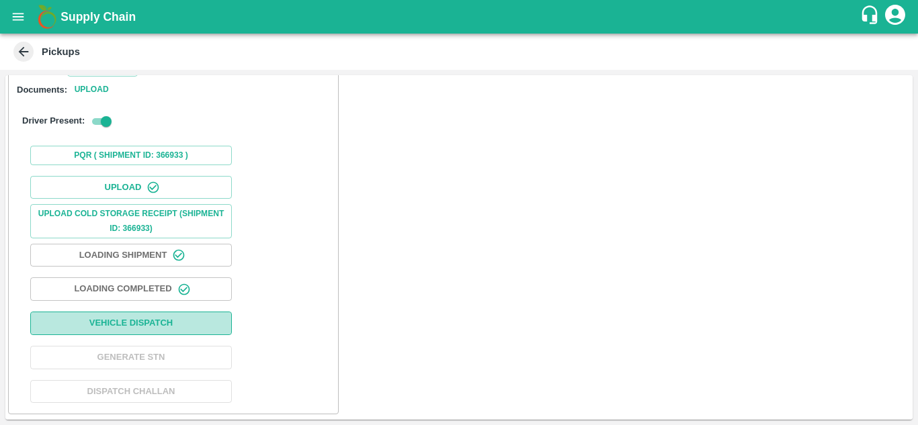
click at [171, 325] on button "Vehicle Dispatch" at bounding box center [131, 324] width 202 height 24
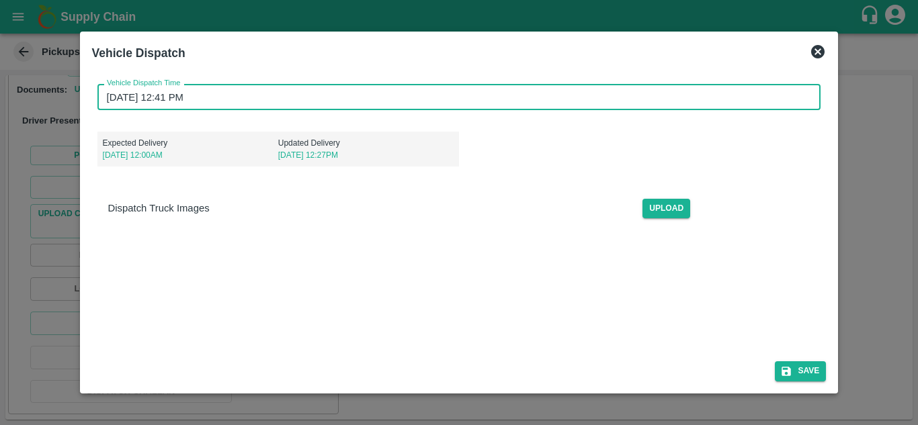
click at [103, 93] on input "29/09/2025 12:41 PM" at bounding box center [454, 97] width 714 height 26
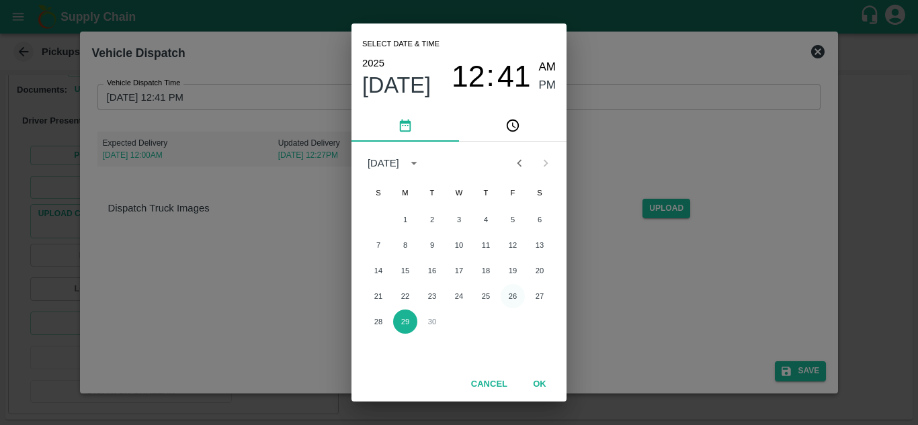
click at [508, 298] on button "26" at bounding box center [513, 296] width 24 height 24
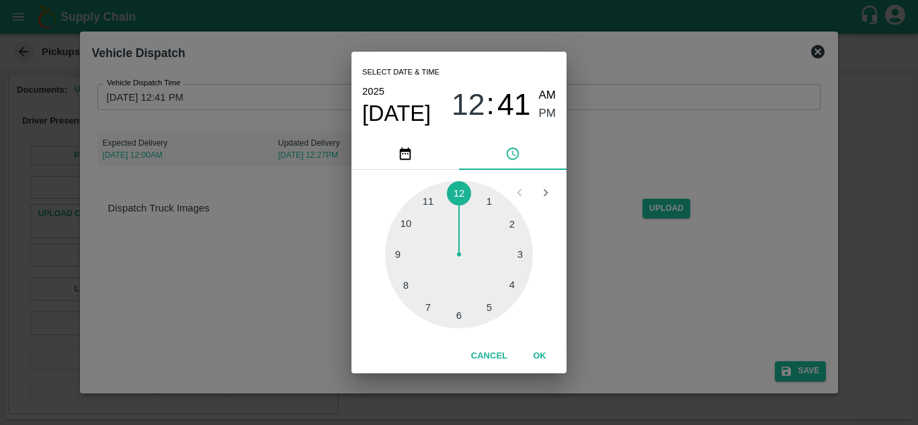
click at [425, 204] on div at bounding box center [459, 255] width 148 height 148
type input "26/09/2025 11:41 PM"
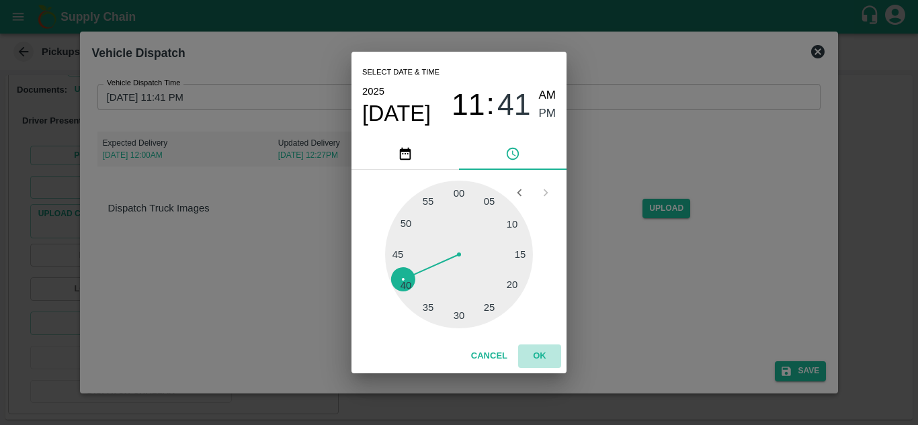
click at [537, 354] on button "OK" at bounding box center [539, 357] width 43 height 24
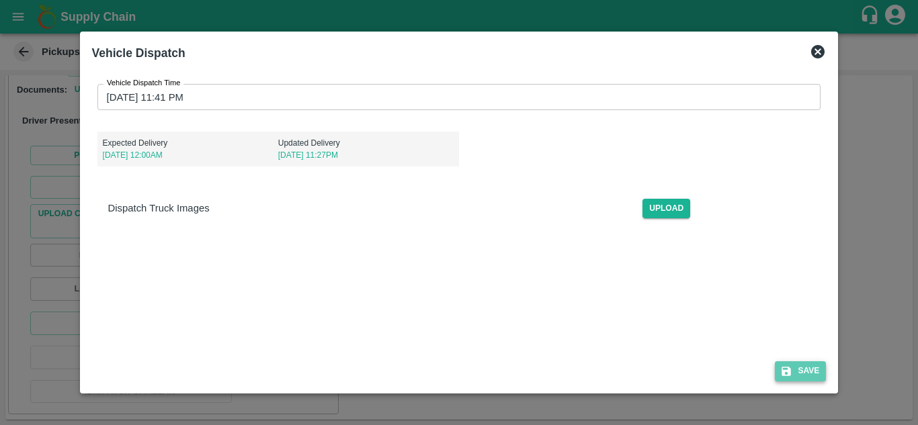
click at [796, 373] on button "Save" at bounding box center [800, 371] width 51 height 19
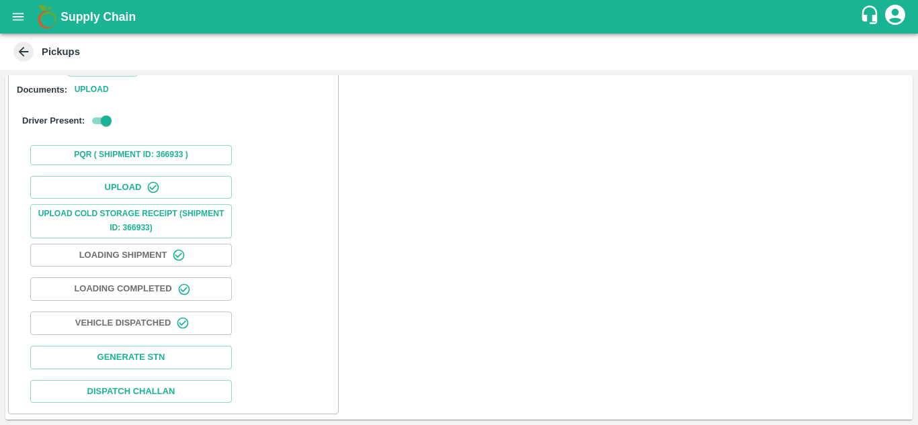
scroll to position [0, 0]
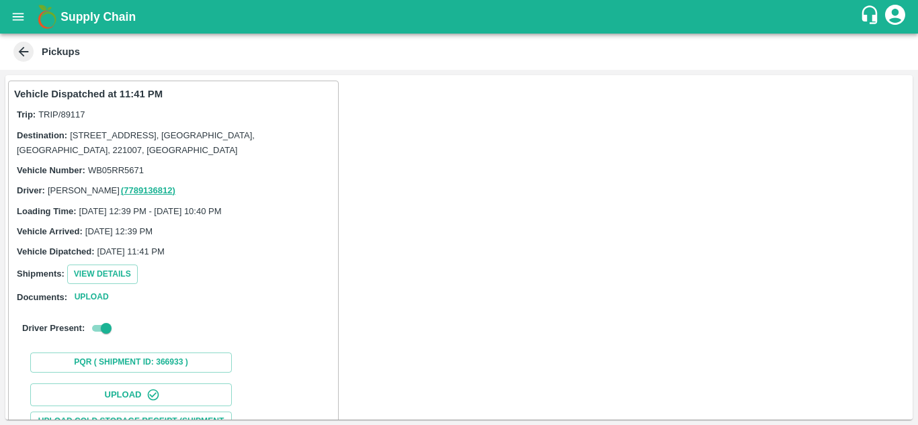
click at [28, 50] on icon at bounding box center [23, 51] width 15 height 15
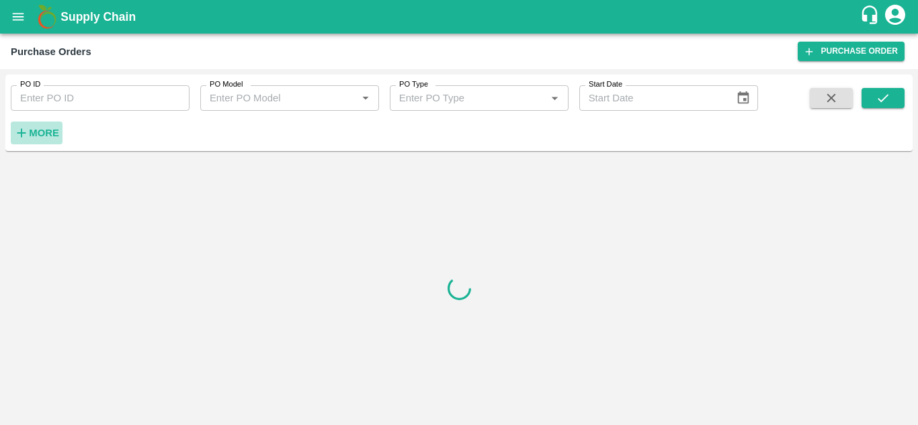
click at [45, 126] on h6 "More" at bounding box center [44, 132] width 30 height 17
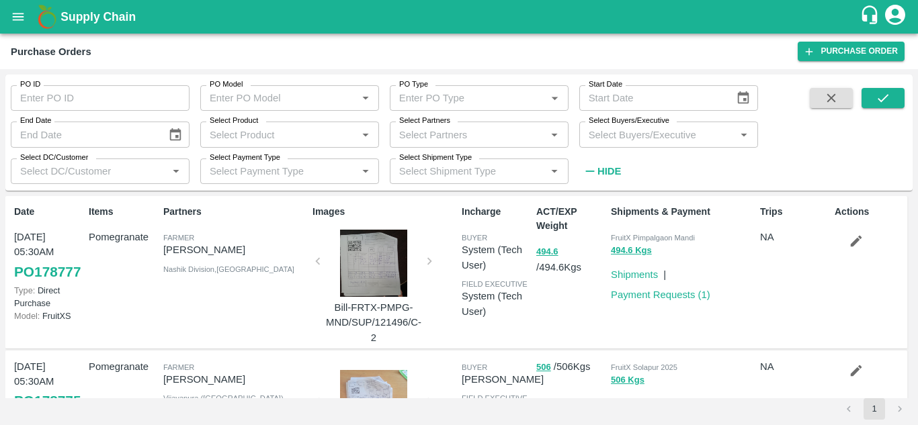
click at [612, 129] on input "Select Buyers/Executive" at bounding box center [657, 134] width 149 height 17
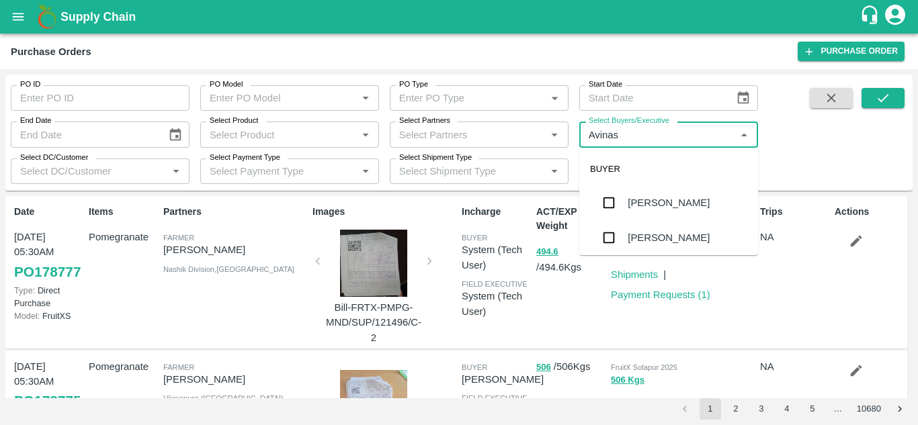
type input "Avinash"
click at [602, 233] on input "checkbox" at bounding box center [608, 237] width 27 height 27
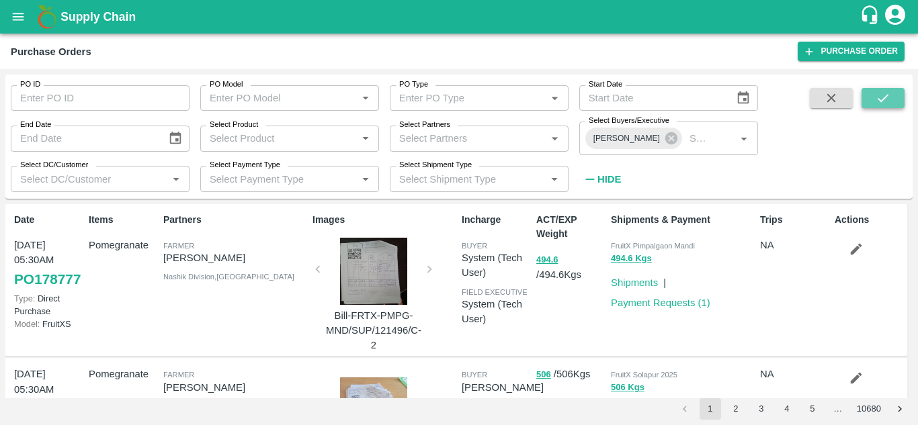
click at [878, 90] on button "submit" at bounding box center [883, 98] width 43 height 20
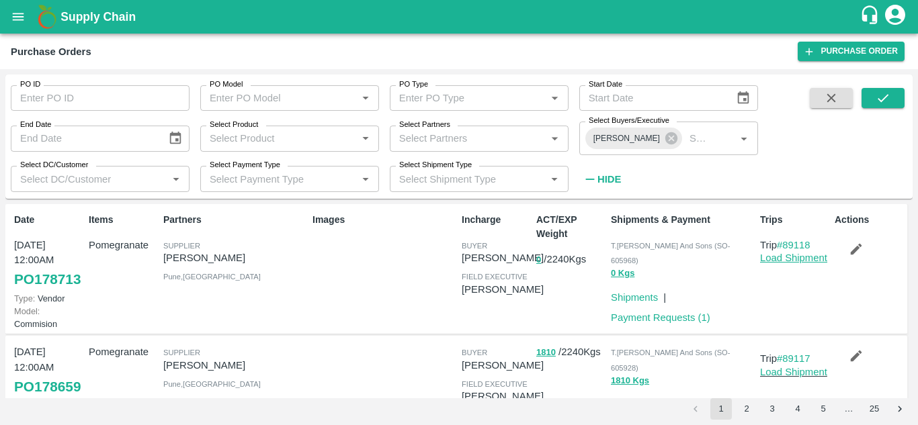
click at [792, 259] on link "Load Shipment" at bounding box center [793, 258] width 67 height 11
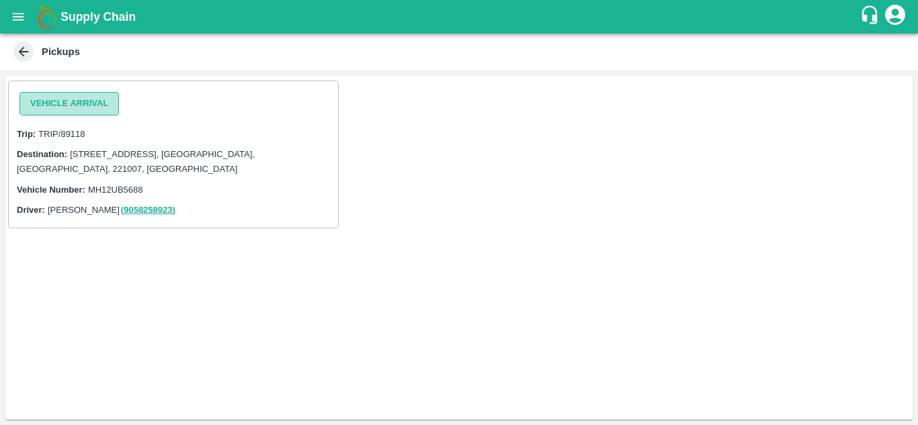
click at [89, 112] on button "Vehicle Arrival" at bounding box center [68, 104] width 99 height 24
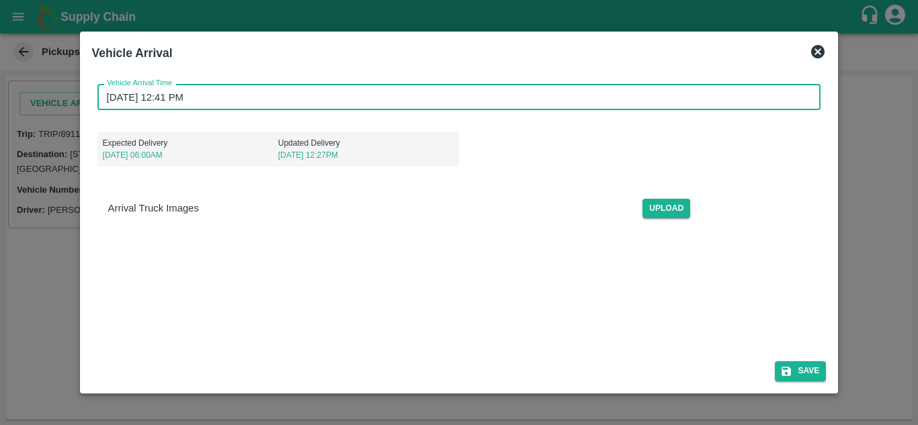
click at [113, 99] on input "29/09/2025 12:41 PM" at bounding box center [454, 97] width 714 height 26
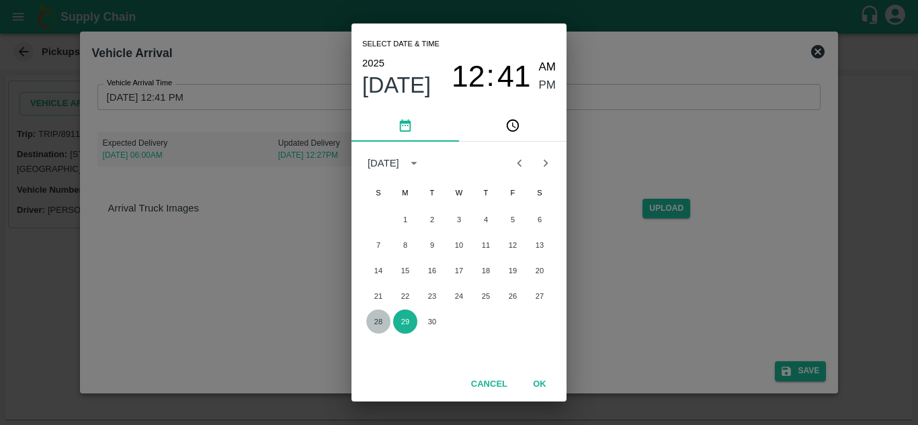
click at [382, 326] on button "28" at bounding box center [378, 322] width 24 height 24
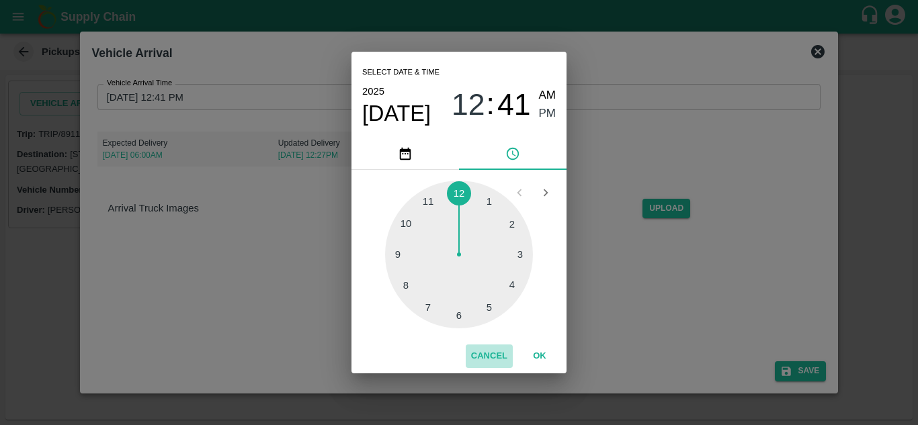
click at [488, 353] on button "Cancel" at bounding box center [489, 357] width 47 height 24
type input "[DATE] 12:41 PM"
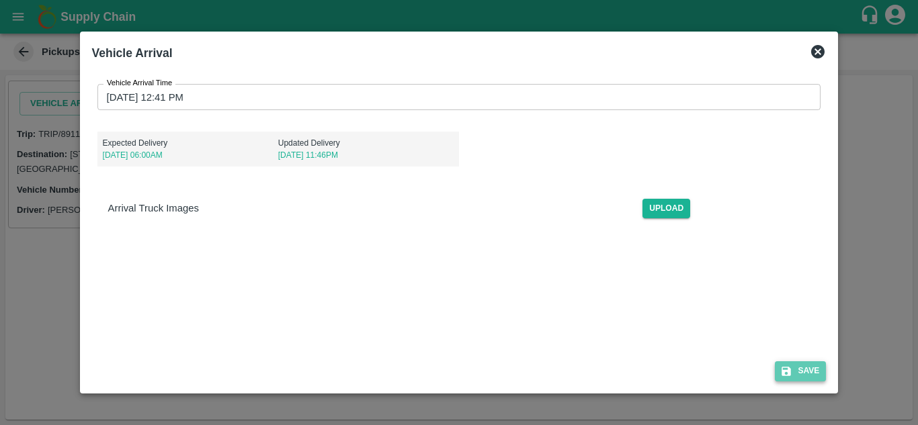
click at [800, 376] on button "Save" at bounding box center [800, 371] width 51 height 19
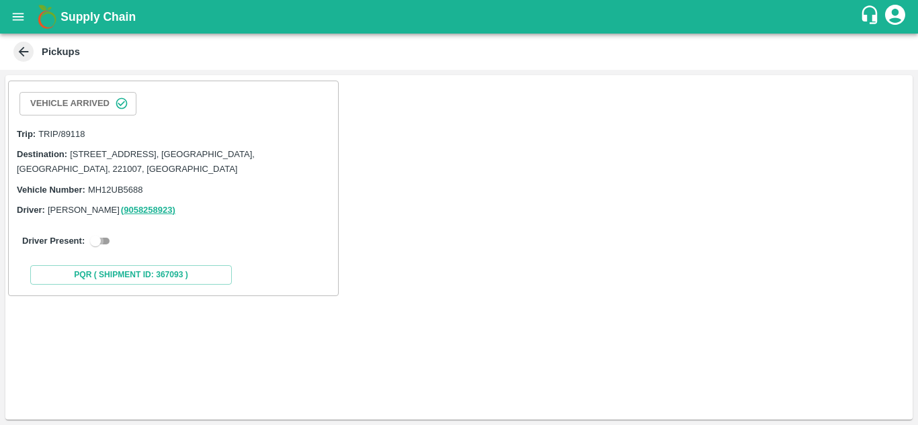
click at [93, 241] on input "checkbox" at bounding box center [95, 241] width 48 height 16
checkbox input "true"
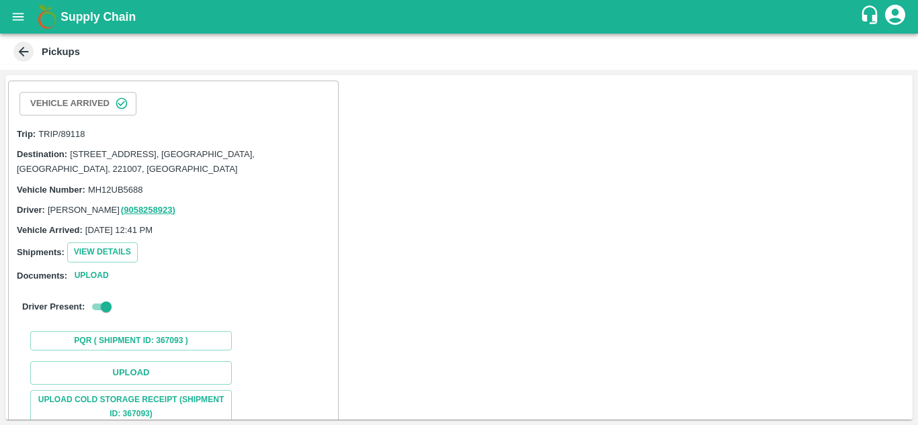
scroll to position [153, 0]
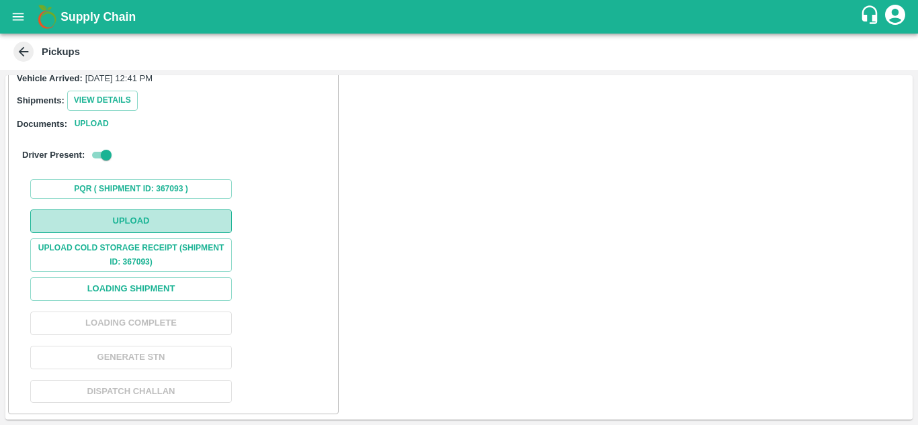
click at [195, 225] on button "Upload" at bounding box center [131, 222] width 202 height 24
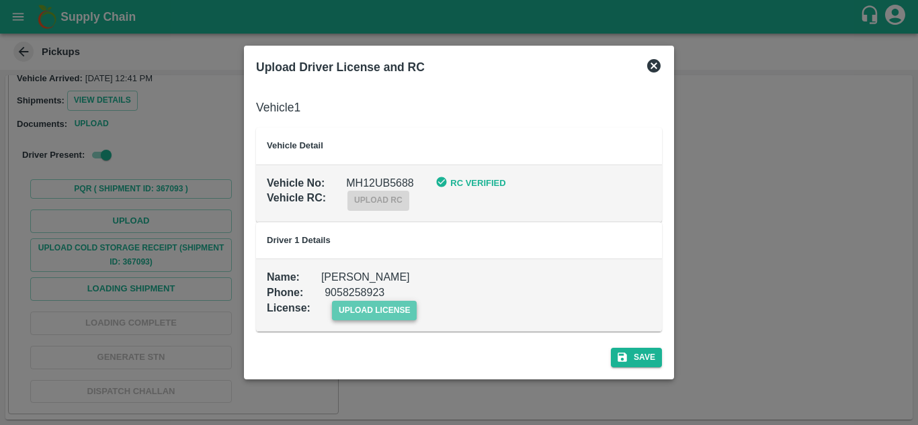
click at [362, 312] on span "upload license" at bounding box center [374, 310] width 85 height 19
click at [0, 0] on input "upload license" at bounding box center [0, 0] width 0 height 0
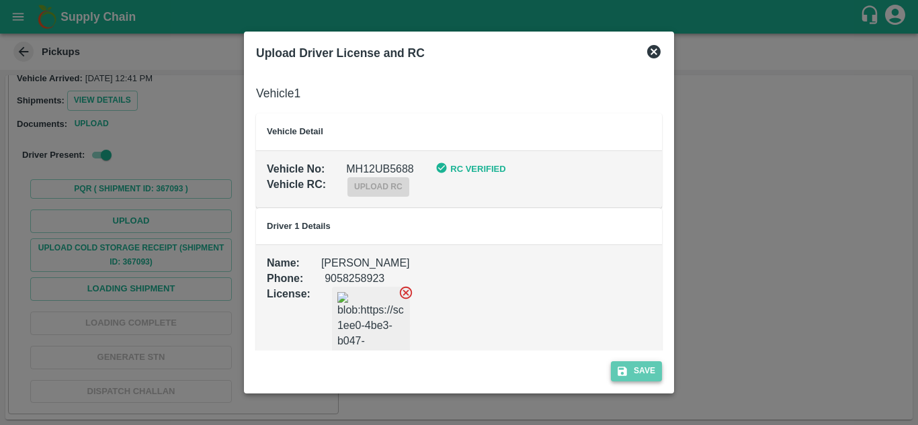
click at [630, 373] on button "Save" at bounding box center [636, 371] width 51 height 19
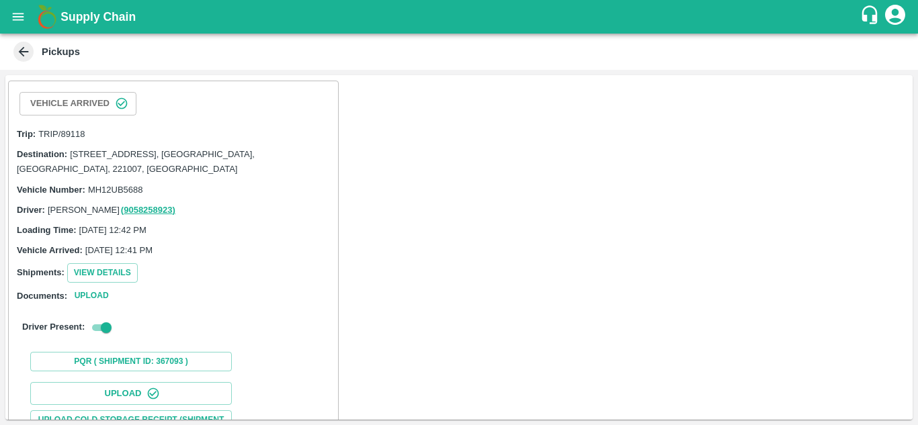
scroll to position [207, 0]
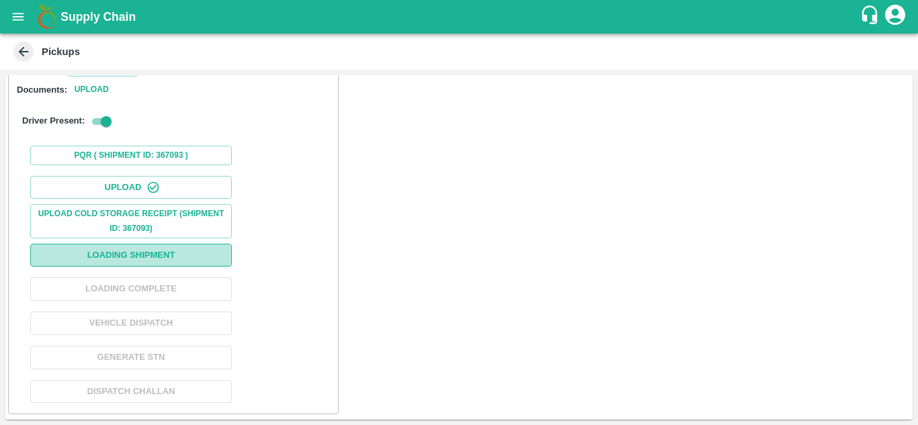
click at [156, 256] on button "Loading Shipment" at bounding box center [131, 256] width 202 height 24
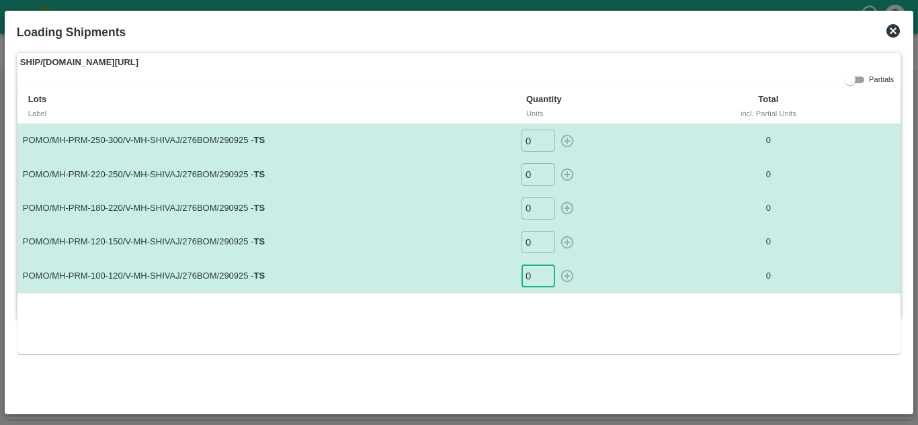
click at [529, 278] on input "0" at bounding box center [538, 276] width 34 height 22
type input "18"
click at [534, 243] on input "0" at bounding box center [538, 242] width 34 height 22
type input "47"
click at [530, 208] on input "0" at bounding box center [538, 209] width 34 height 22
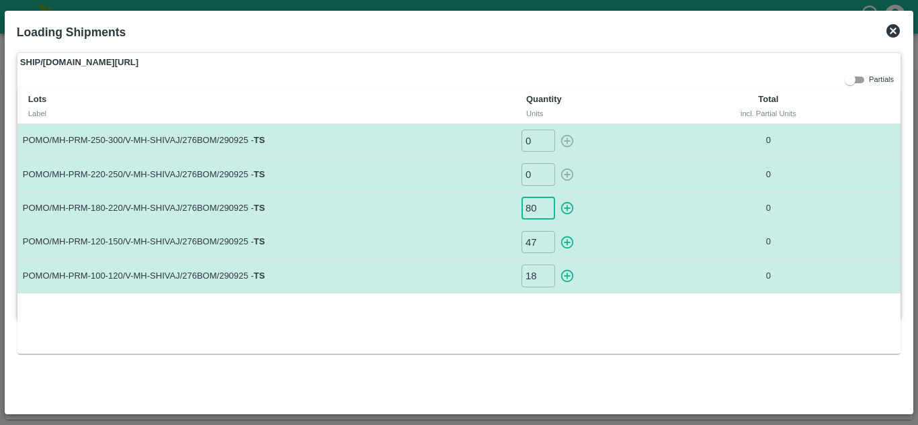
type input "80"
click at [532, 170] on input "0" at bounding box center [538, 174] width 34 height 22
type input "57"
click at [536, 136] on input "0" at bounding box center [538, 141] width 34 height 22
type input "28"
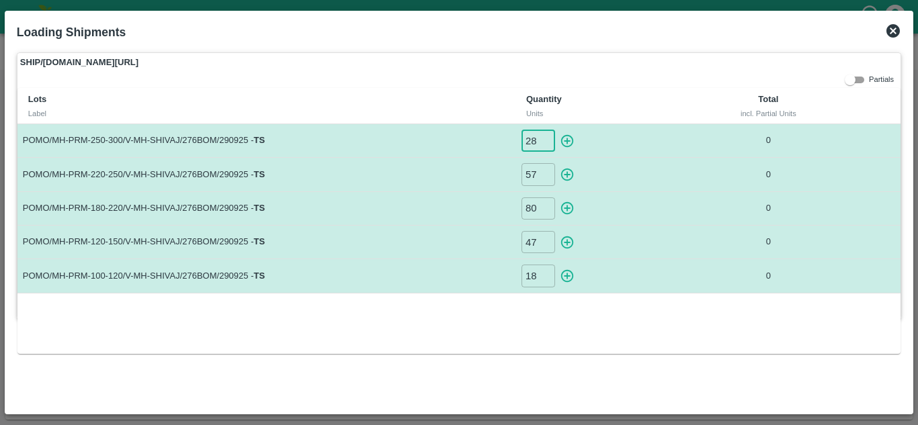
click at [446, 169] on td "POMO/MH-PRM-220-250/V-MH-SHIVAJ/276BOM/290925 - TS" at bounding box center [266, 175] width 498 height 34
click at [566, 273] on icon "button" at bounding box center [567, 276] width 15 height 15
type input "0"
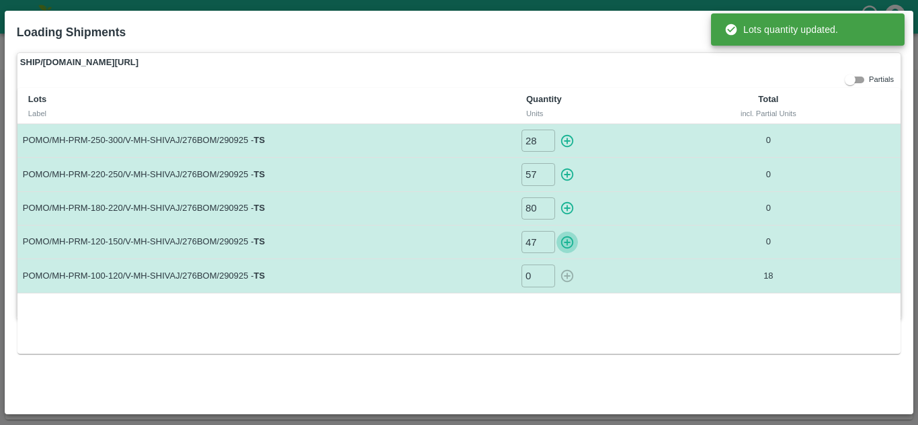
click at [570, 237] on icon "button" at bounding box center [567, 242] width 13 height 13
type input "0"
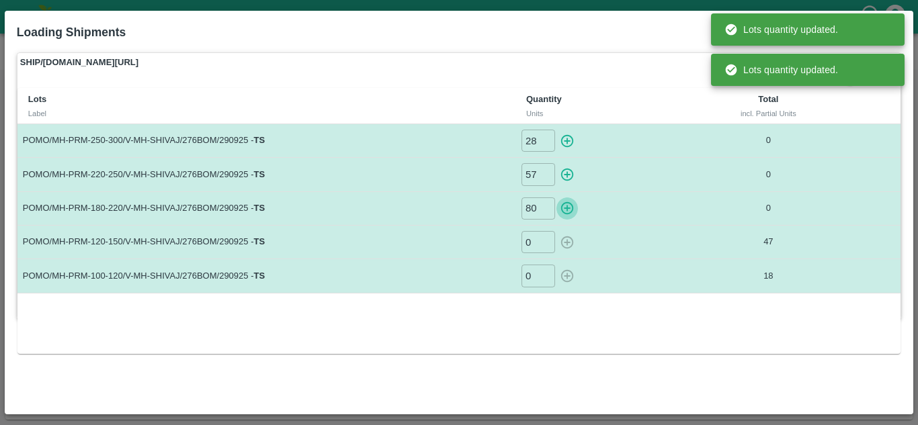
click at [567, 205] on icon "button" at bounding box center [567, 208] width 15 height 15
type input "0"
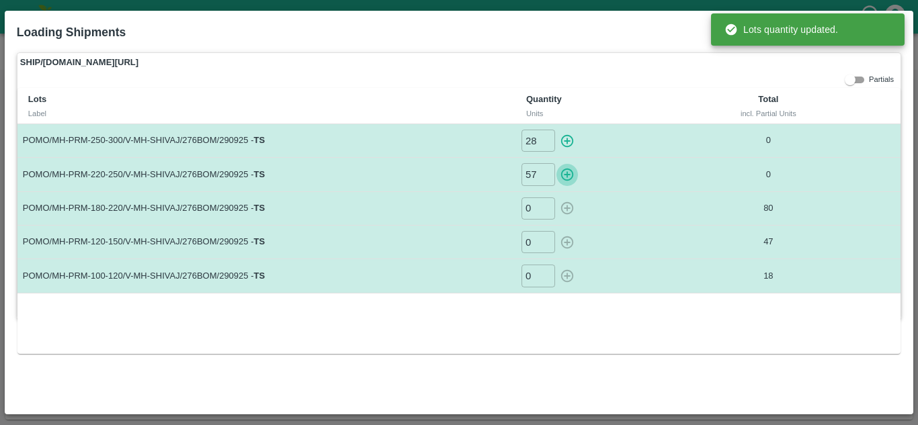
click at [568, 178] on icon "button" at bounding box center [567, 174] width 15 height 15
type input "0"
click at [569, 136] on icon "button" at bounding box center [567, 141] width 15 height 15
type input "0"
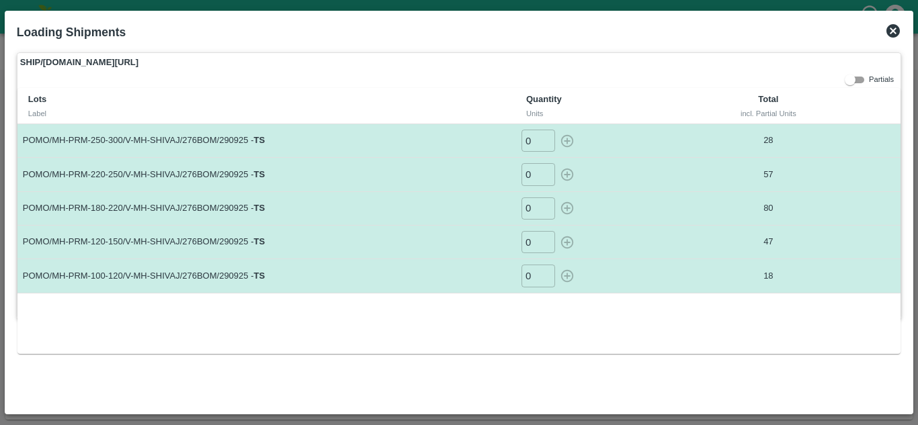
click at [890, 26] on icon at bounding box center [892, 30] width 13 height 13
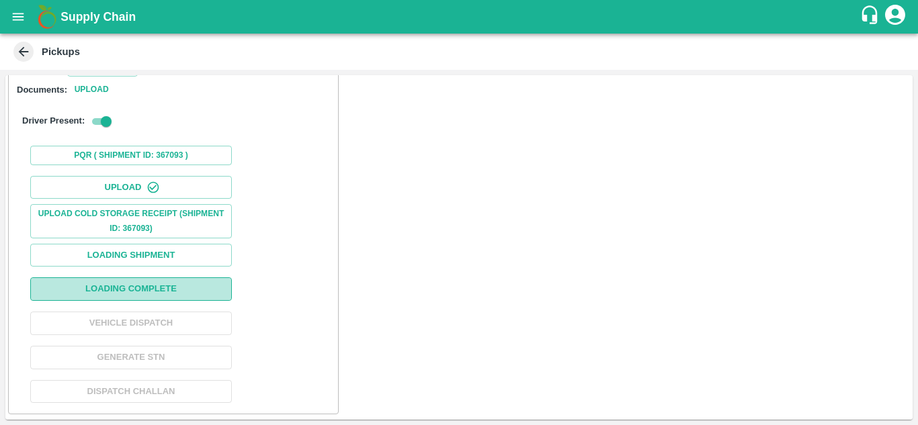
click at [157, 280] on button "Loading Complete" at bounding box center [131, 290] width 202 height 24
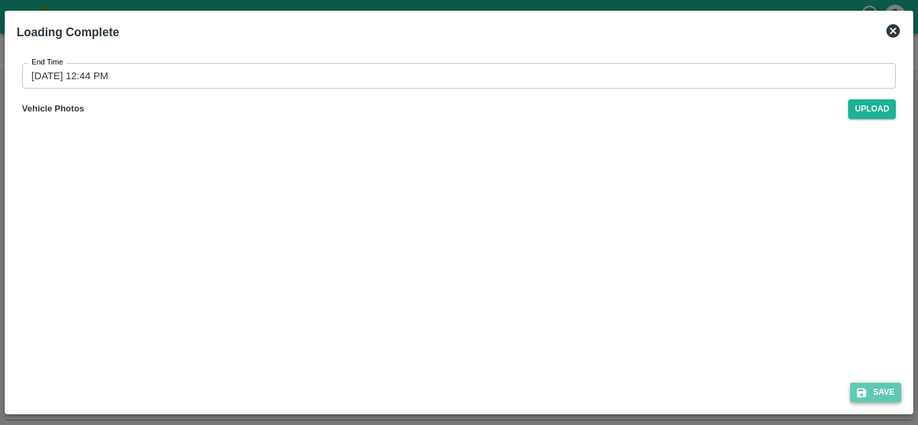
click at [877, 388] on button "Save" at bounding box center [875, 392] width 51 height 19
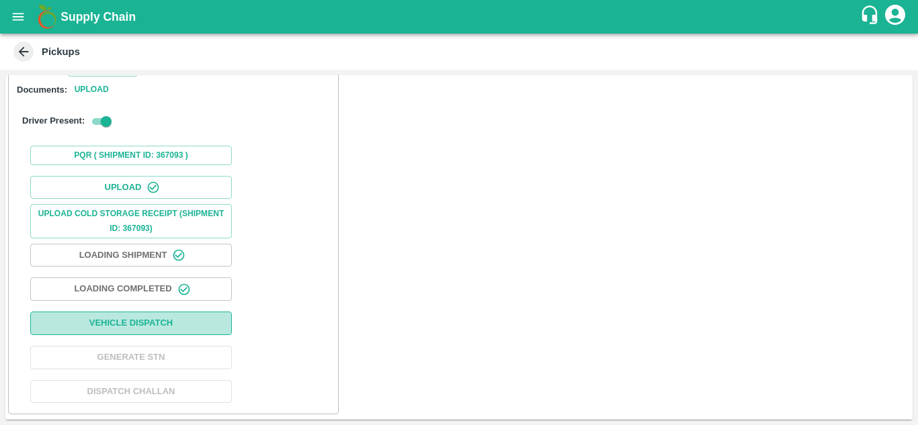
click at [128, 327] on button "Vehicle Dispatch" at bounding box center [131, 324] width 202 height 24
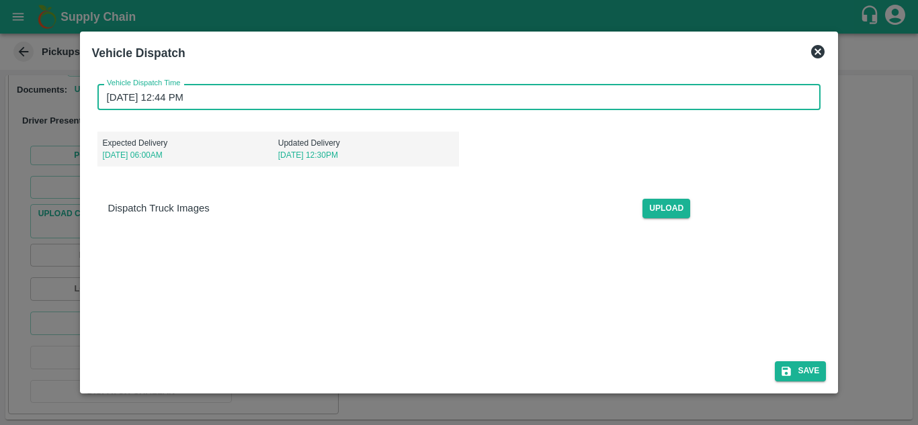
click at [168, 95] on input "29/09/2025 12:44 PM" at bounding box center [454, 97] width 714 height 26
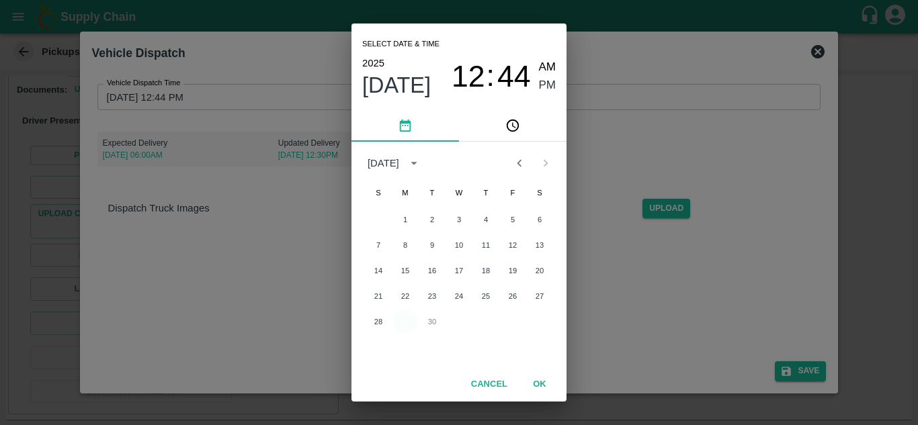
click at [407, 324] on button "29" at bounding box center [405, 322] width 24 height 24
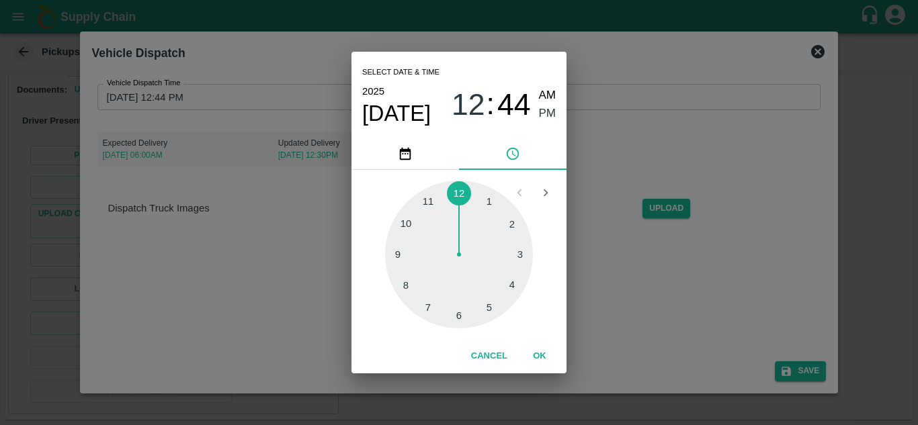
click at [411, 224] on div at bounding box center [459, 255] width 148 height 148
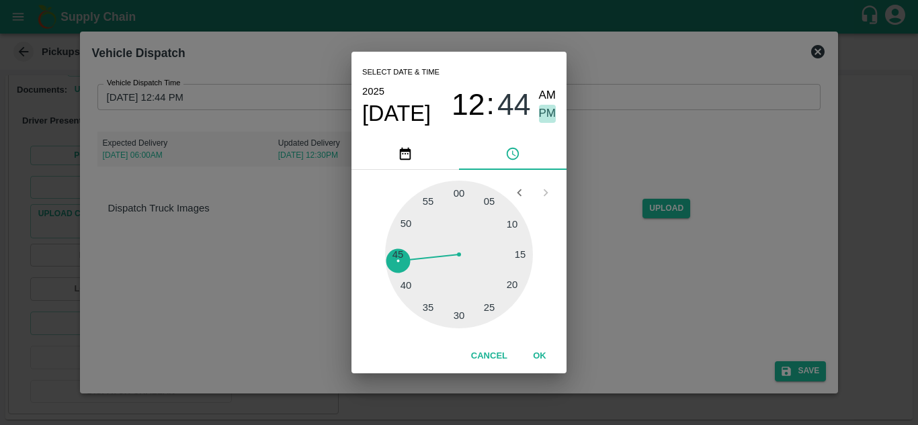
click at [542, 114] on span "PM" at bounding box center [547, 114] width 17 height 18
click at [536, 346] on button "OK" at bounding box center [539, 357] width 43 height 24
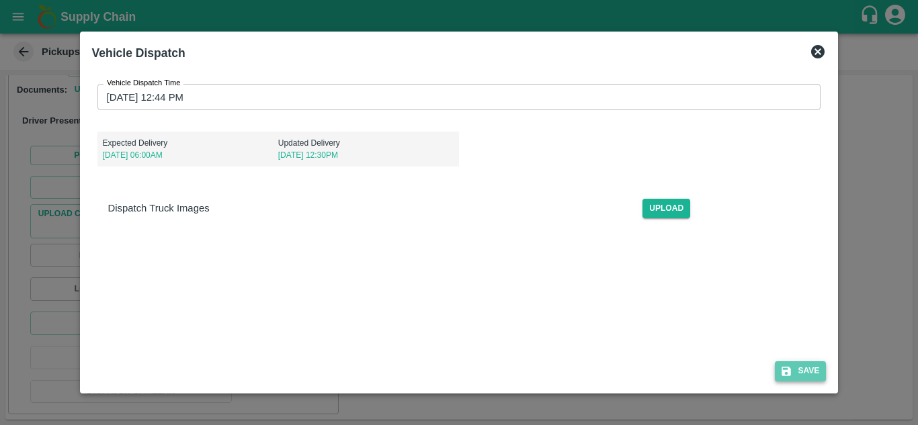
click at [811, 373] on button "Save" at bounding box center [800, 371] width 51 height 19
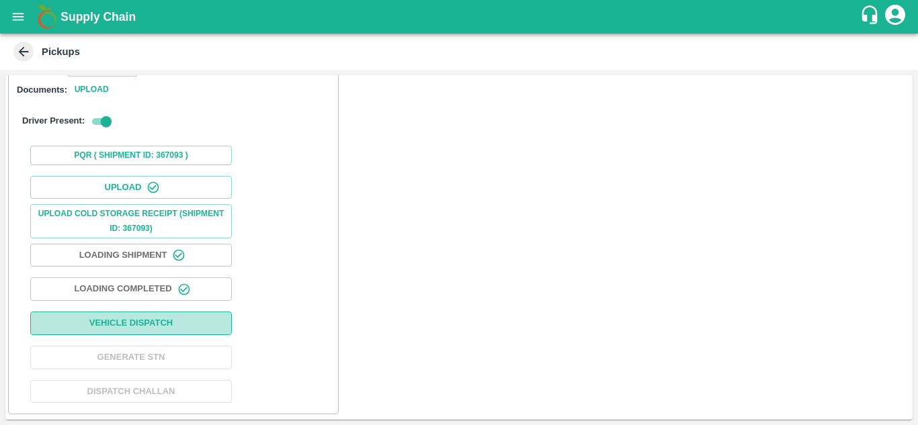
click at [149, 321] on button "Vehicle Dispatch" at bounding box center [131, 324] width 202 height 24
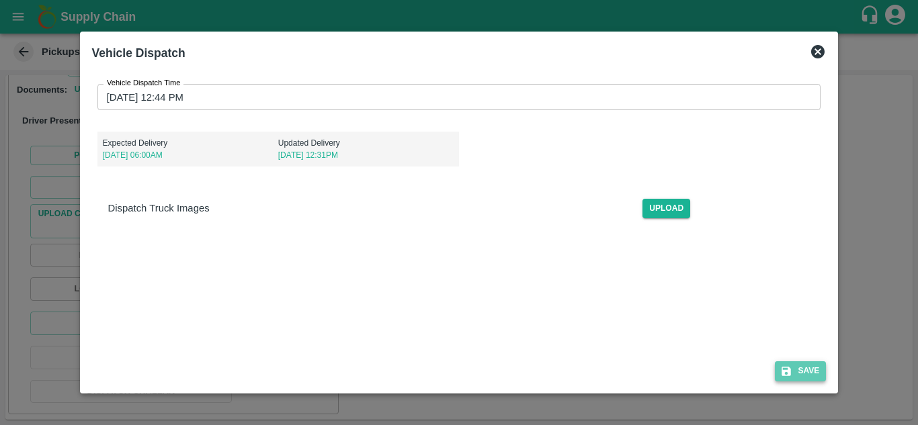
click at [809, 372] on button "Save" at bounding box center [800, 371] width 51 height 19
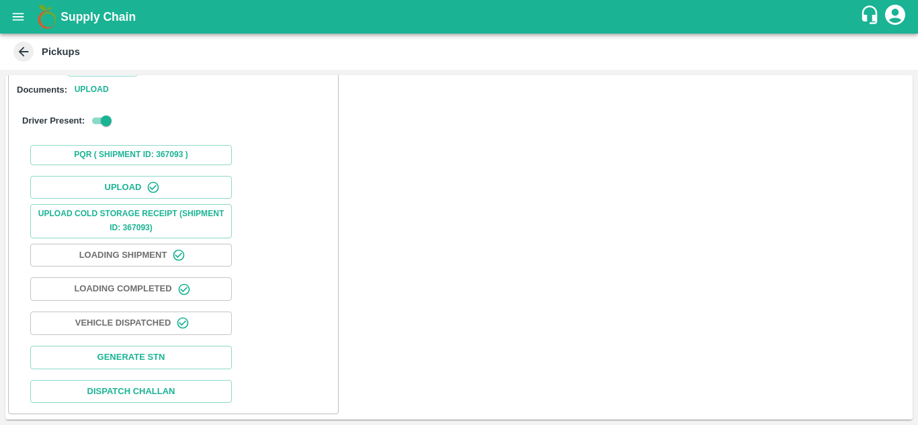
scroll to position [0, 0]
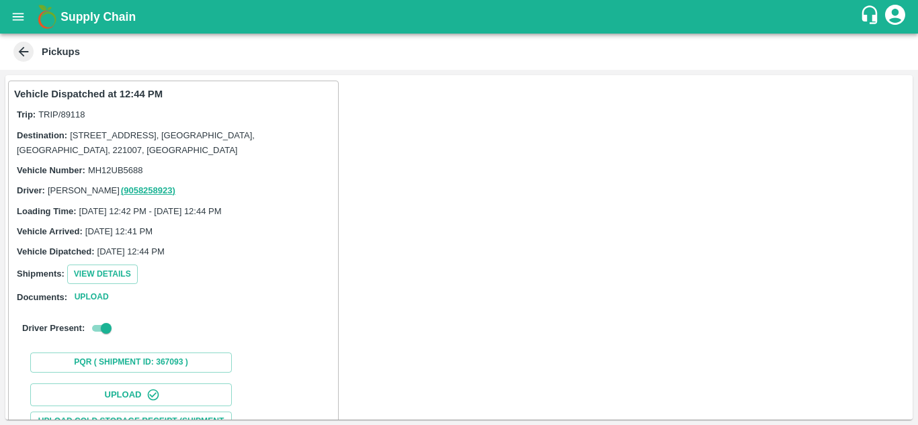
click at [26, 51] on icon at bounding box center [23, 51] width 15 height 15
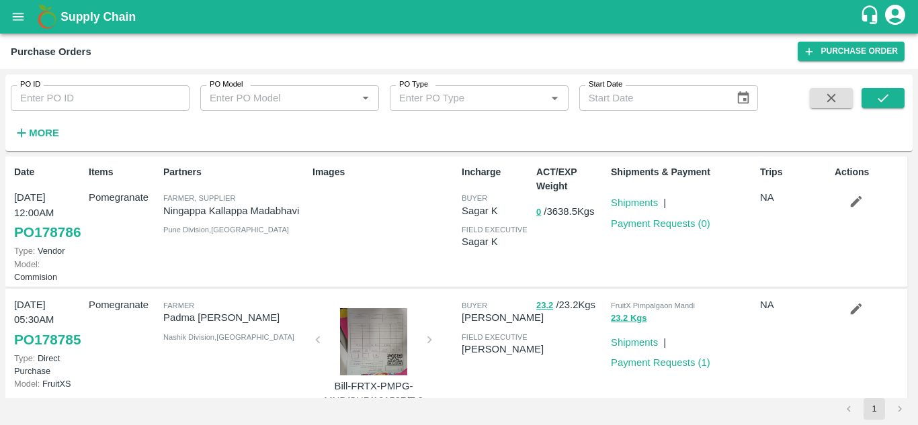
click at [36, 133] on strong "More" at bounding box center [44, 133] width 30 height 11
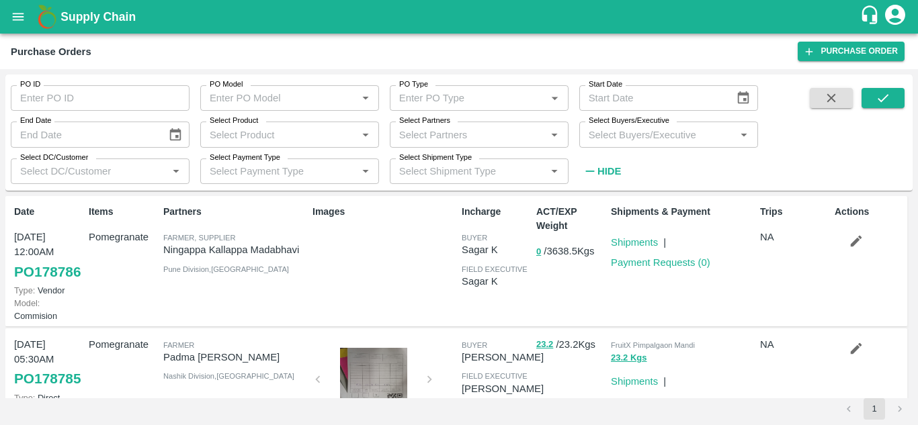
click at [656, 137] on input "Select Buyers/Executive" at bounding box center [657, 134] width 149 height 17
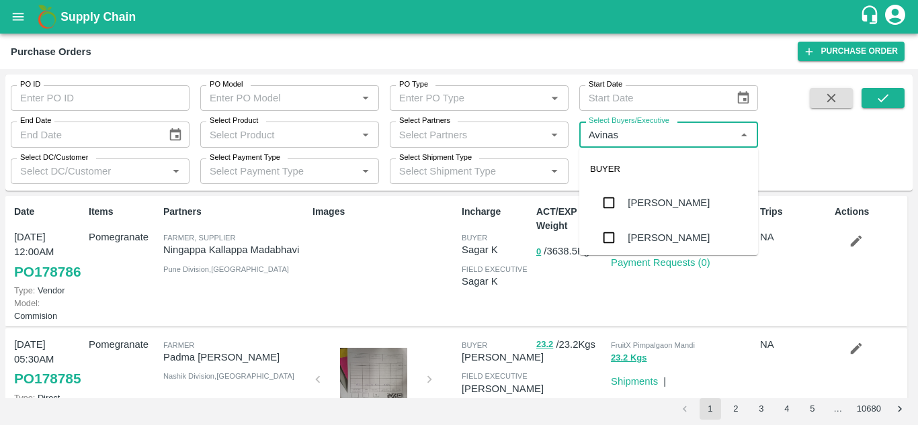
type input "Avinash"
click at [612, 247] on input "checkbox" at bounding box center [608, 237] width 27 height 27
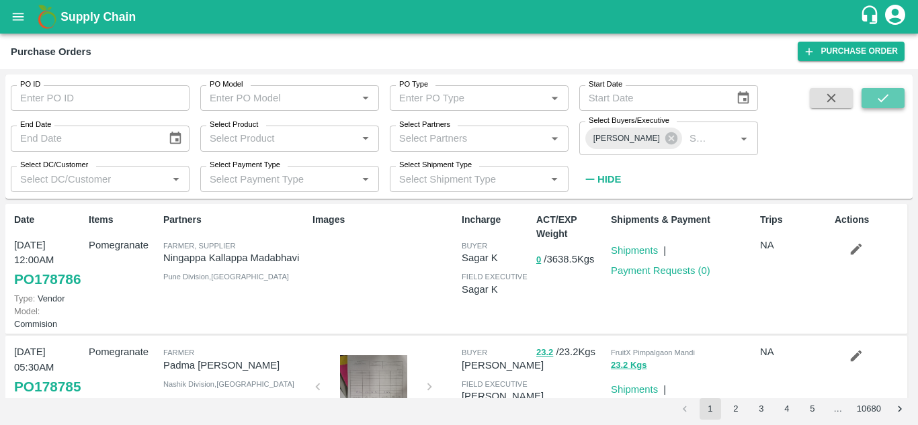
click at [885, 96] on icon "submit" at bounding box center [883, 98] width 15 height 15
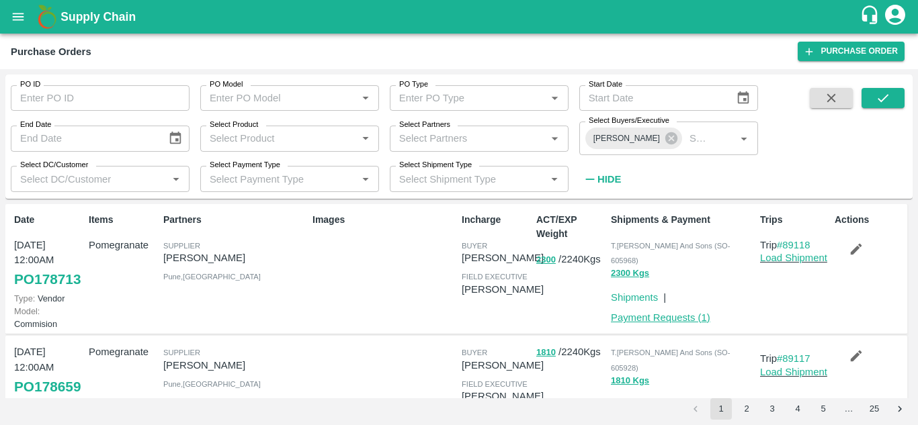
click at [668, 312] on link "Payment Requests ( 1 )" at bounding box center [660, 317] width 99 height 11
